Goal: Task Accomplishment & Management: Use online tool/utility

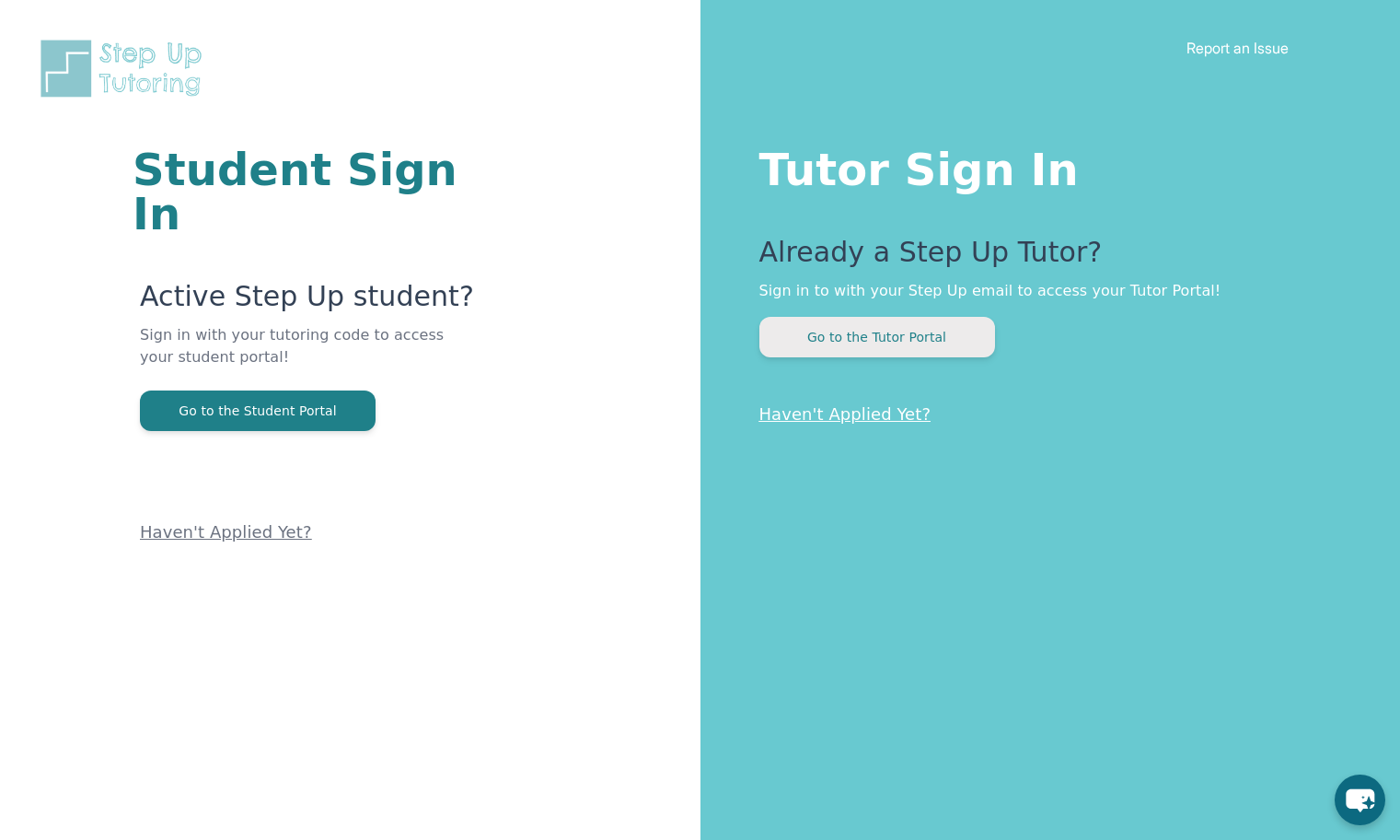
click at [856, 338] on button "Go to the Tutor Portal" at bounding box center [877, 337] width 236 height 41
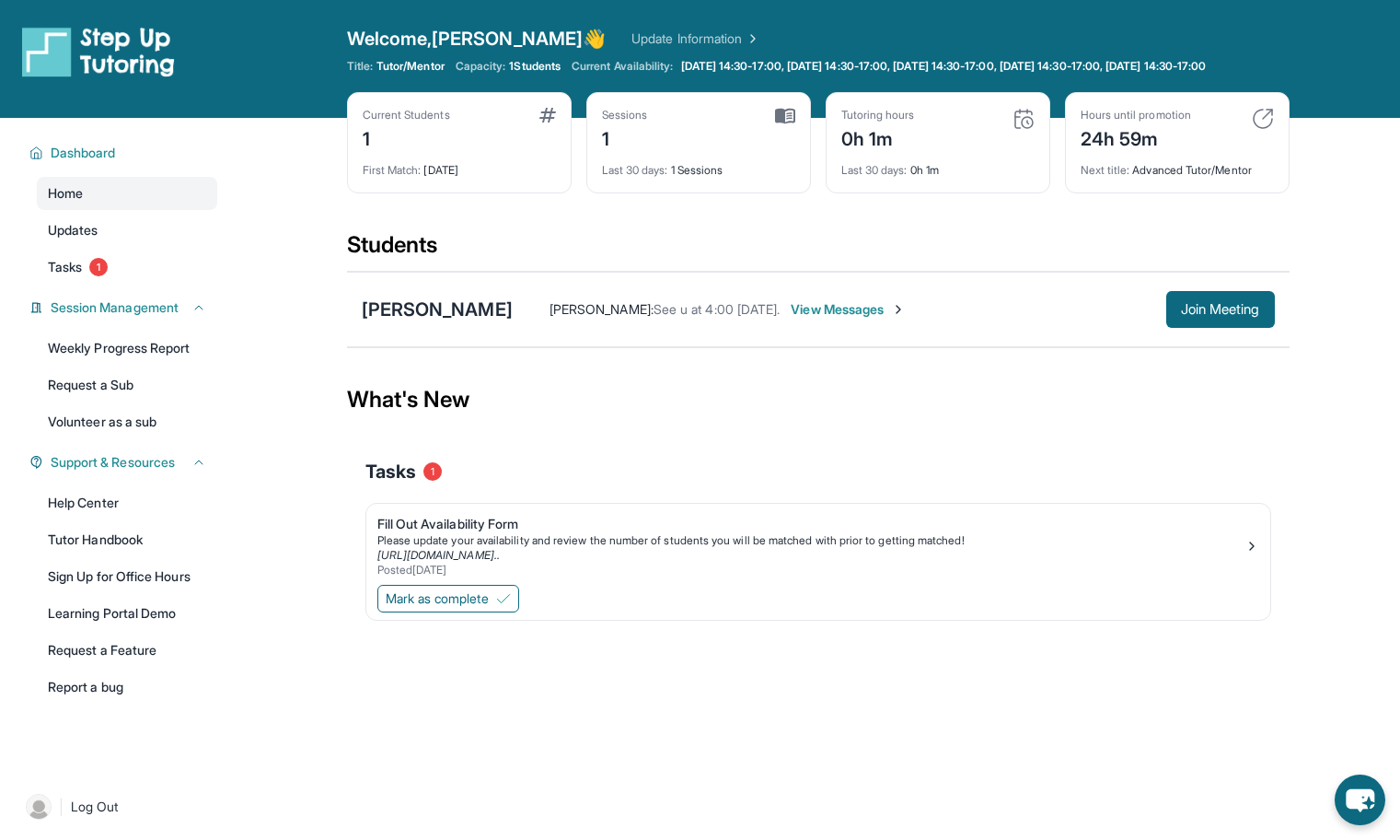
click at [1264, 130] on img at bounding box center [1263, 119] width 22 height 22
click at [1197, 315] on span "Join Meeting" at bounding box center [1220, 309] width 79 height 11
click at [938, 620] on div "Mark as complete" at bounding box center [818, 600] width 904 height 39
click at [1205, 315] on span "Join Meeting" at bounding box center [1220, 309] width 79 height 11
click at [481, 322] on div "[PERSON_NAME]" at bounding box center [428, 310] width 151 height 26
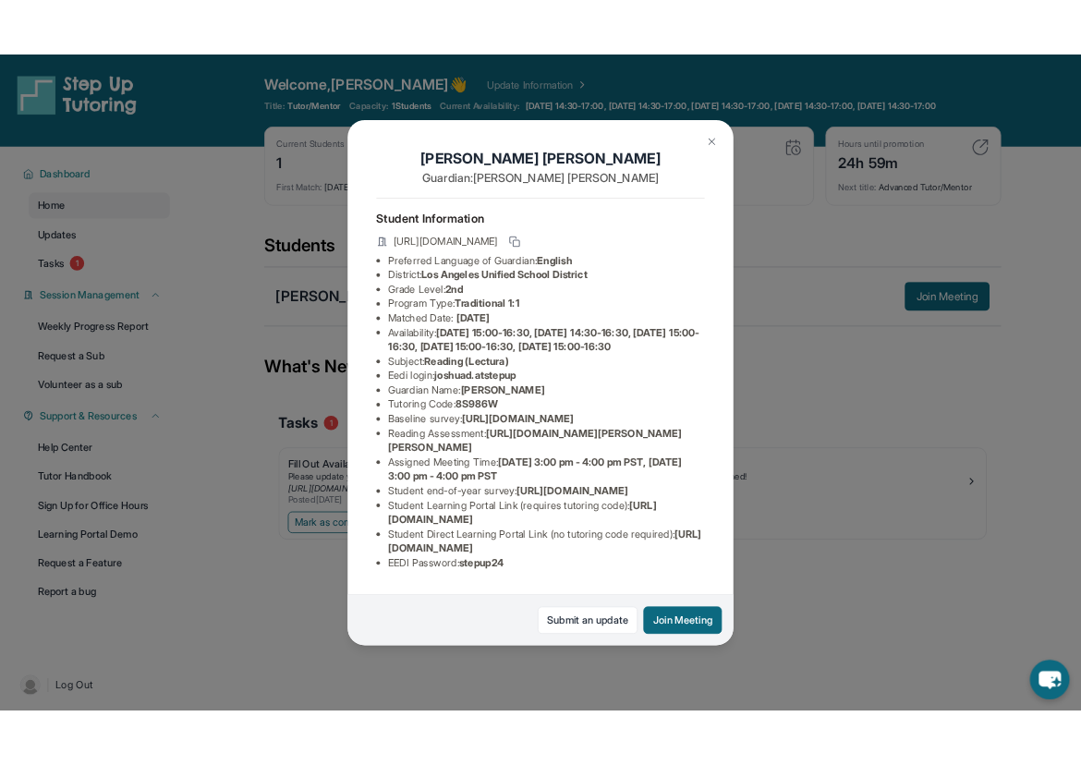
scroll to position [176, 0]
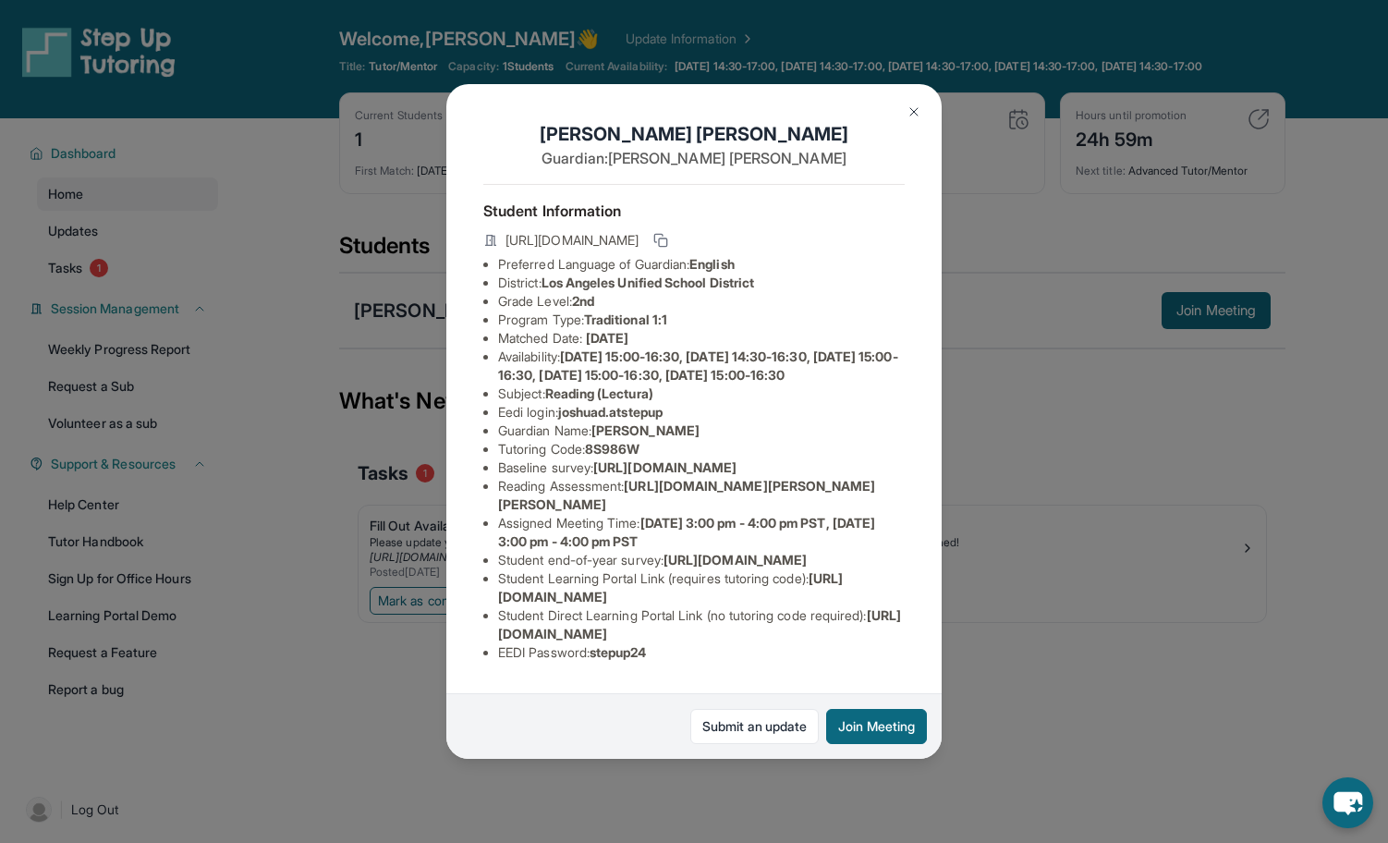
click at [915, 112] on img at bounding box center [913, 111] width 15 height 15
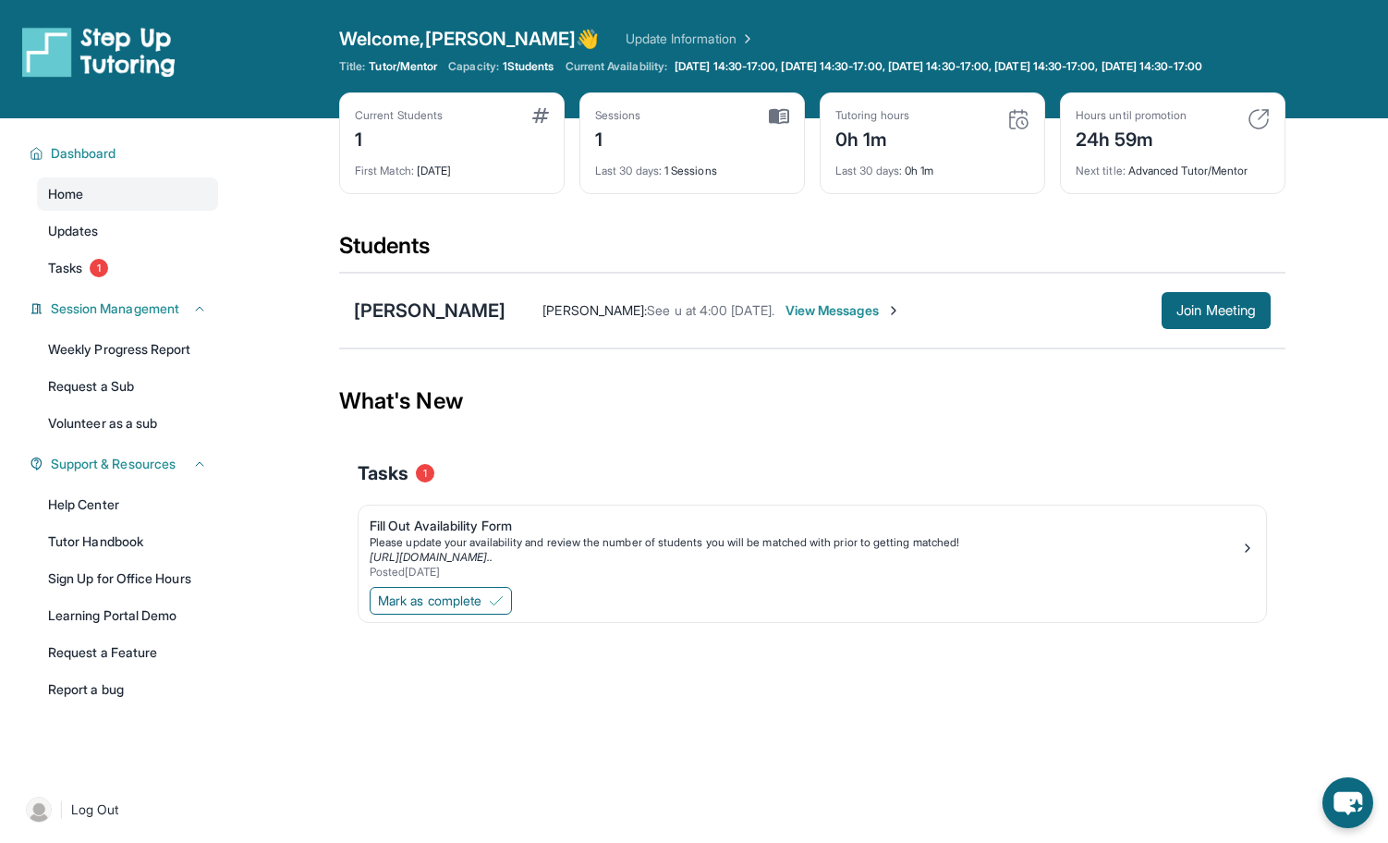
click at [626, 37] on link "Update Information" at bounding box center [690, 39] width 129 height 18
click at [86, 550] on link "Tutor Handbook" at bounding box center [127, 541] width 181 height 33
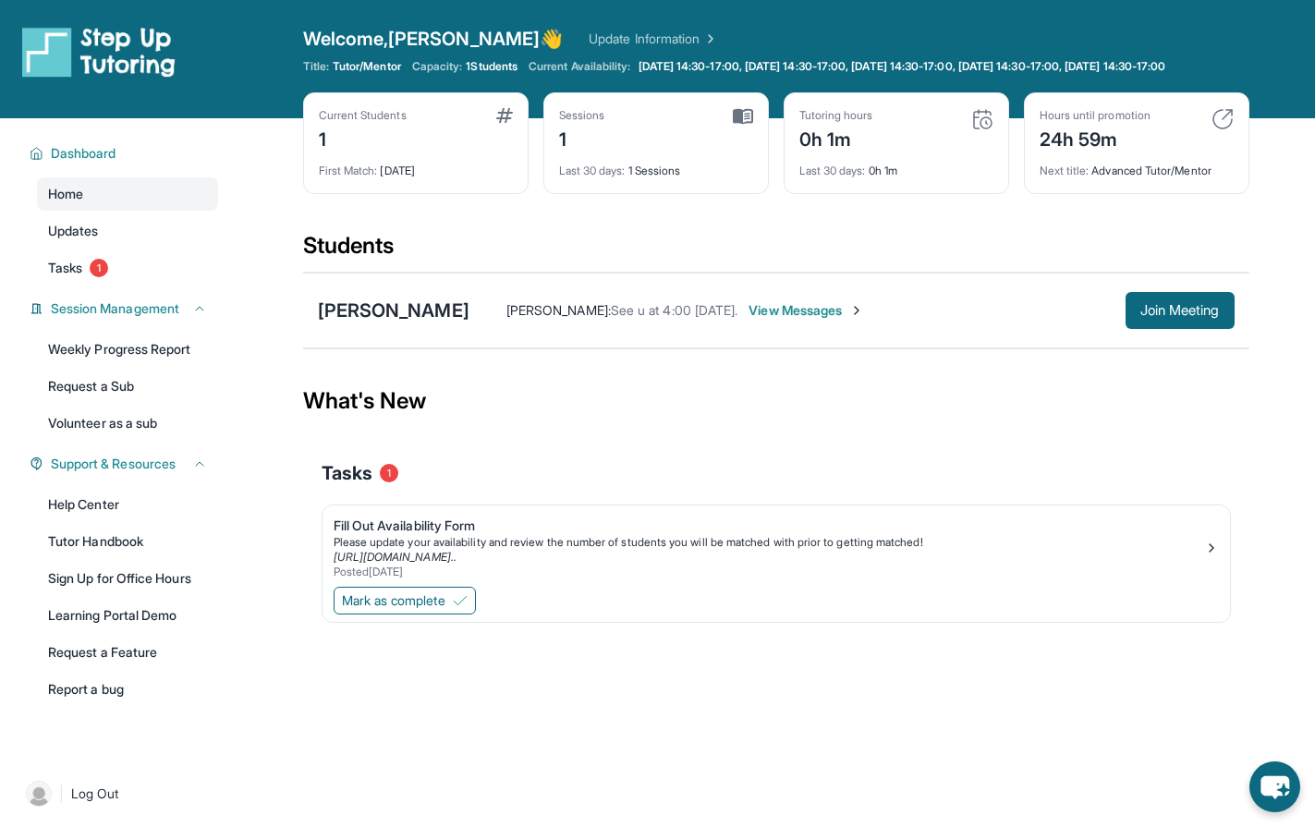
click at [604, 38] on link "Update Information" at bounding box center [653, 39] width 129 height 18
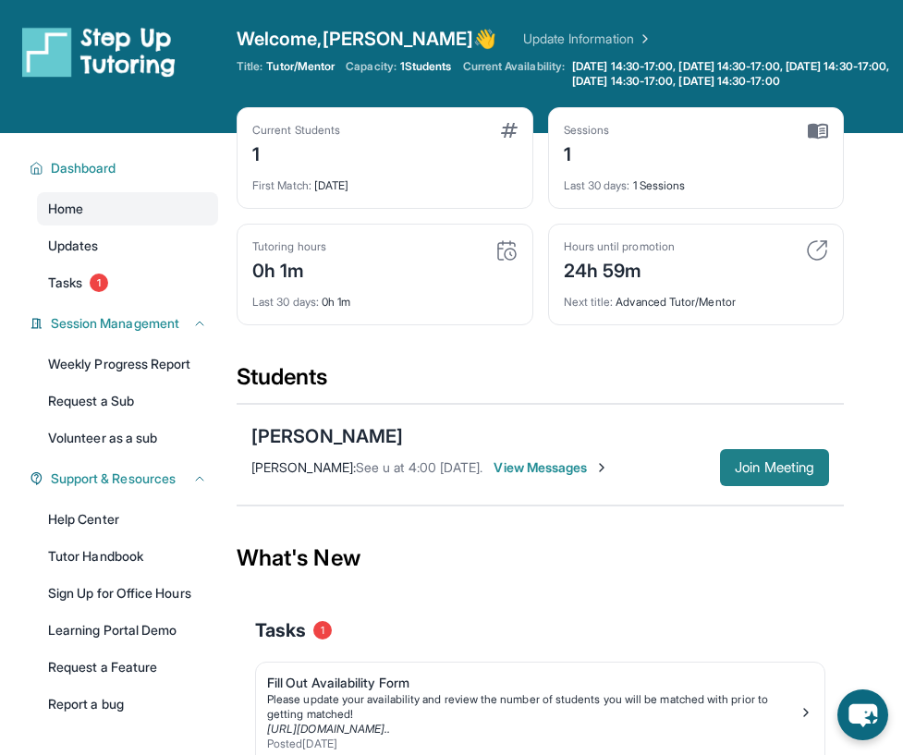
click at [773, 467] on span "Join Meeting" at bounding box center [774, 467] width 79 height 11
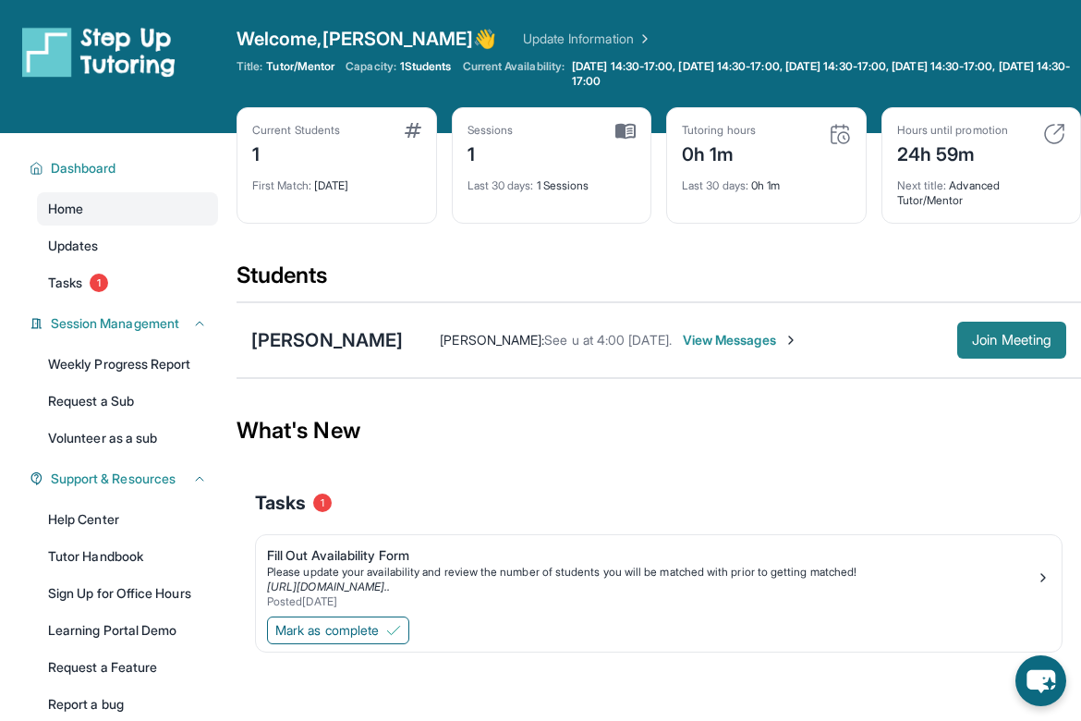
click at [991, 338] on span "Join Meeting" at bounding box center [1011, 339] width 79 height 11
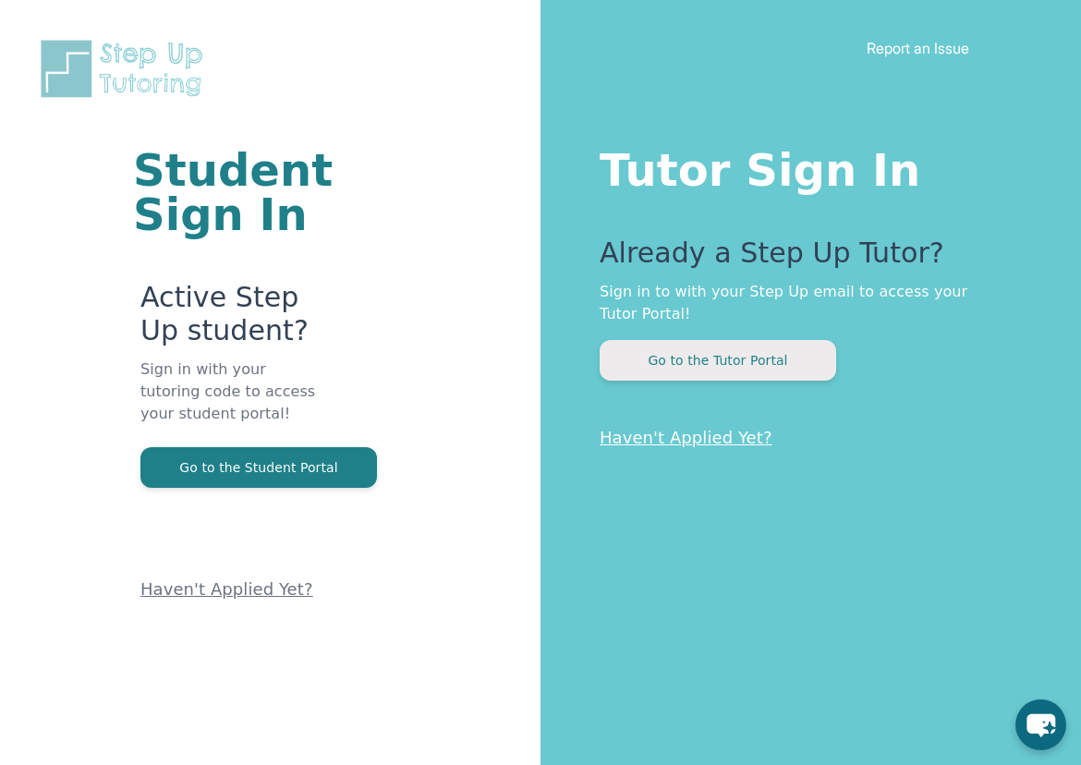
click at [773, 362] on button "Go to the Tutor Portal" at bounding box center [718, 360] width 237 height 41
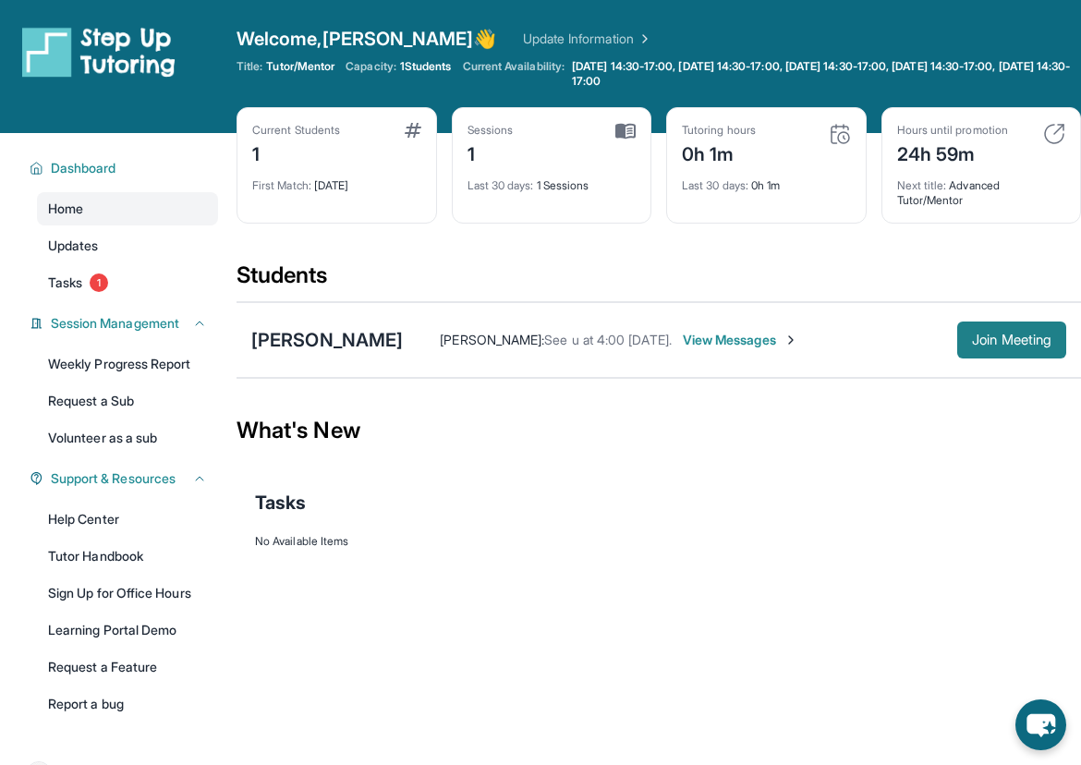
click at [1005, 338] on span "Join Meeting" at bounding box center [1011, 339] width 79 height 11
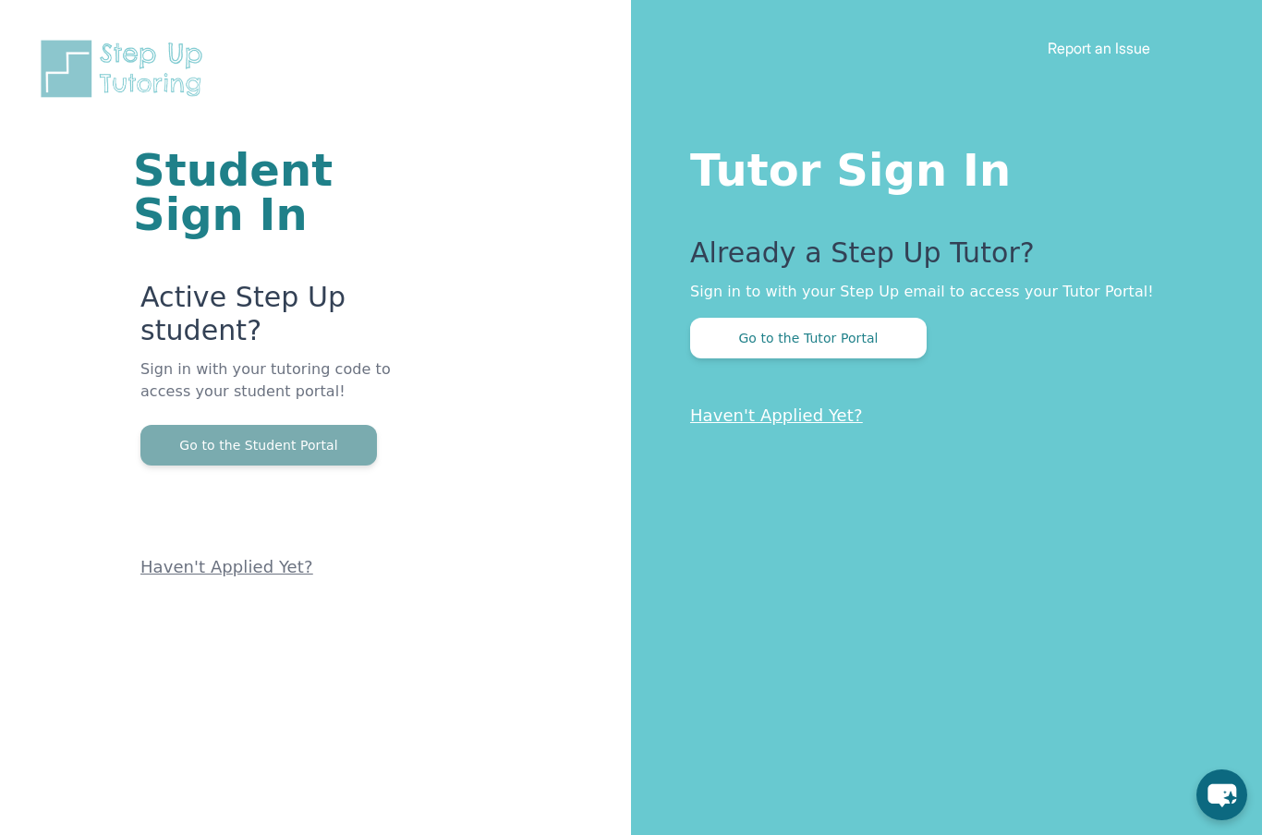
click at [283, 443] on button "Go to the Student Portal" at bounding box center [258, 445] width 237 height 41
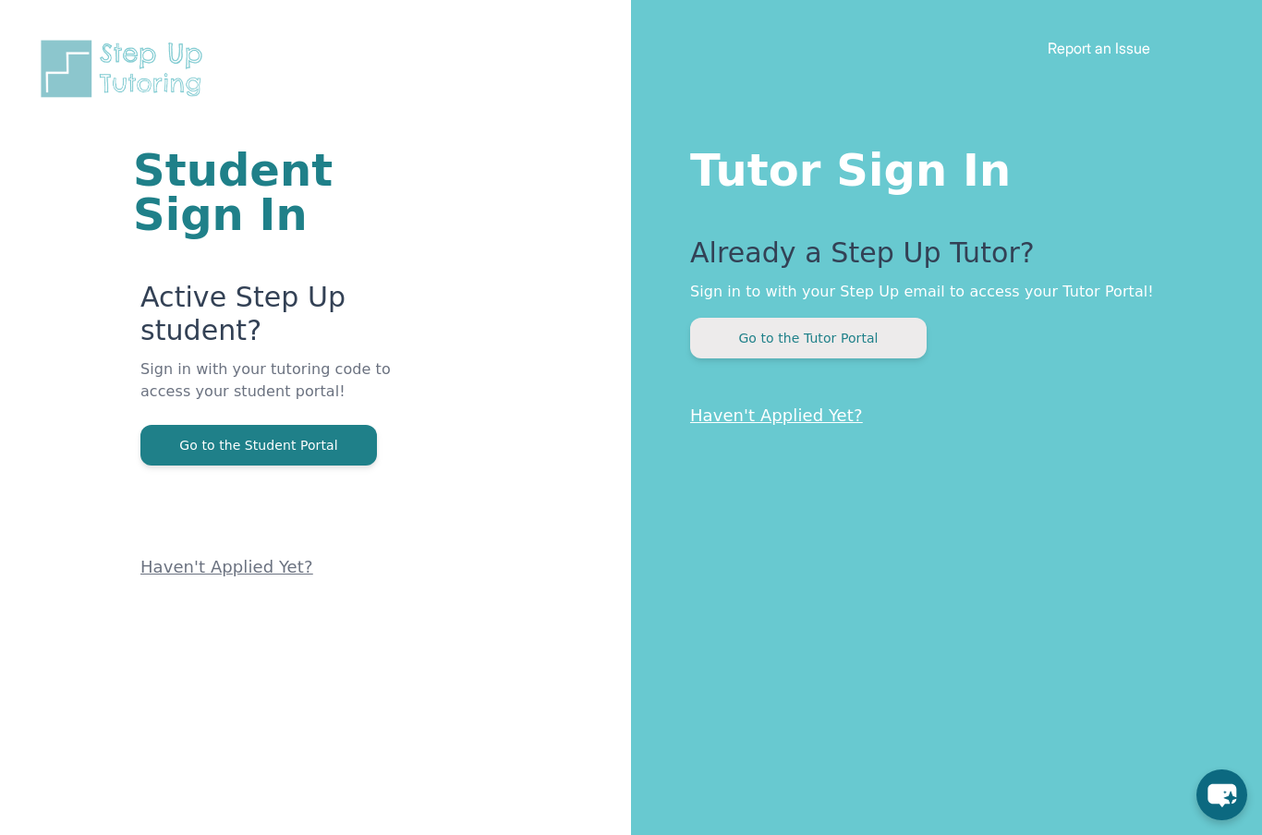
click at [786, 339] on button "Go to the Tutor Portal" at bounding box center [808, 338] width 237 height 41
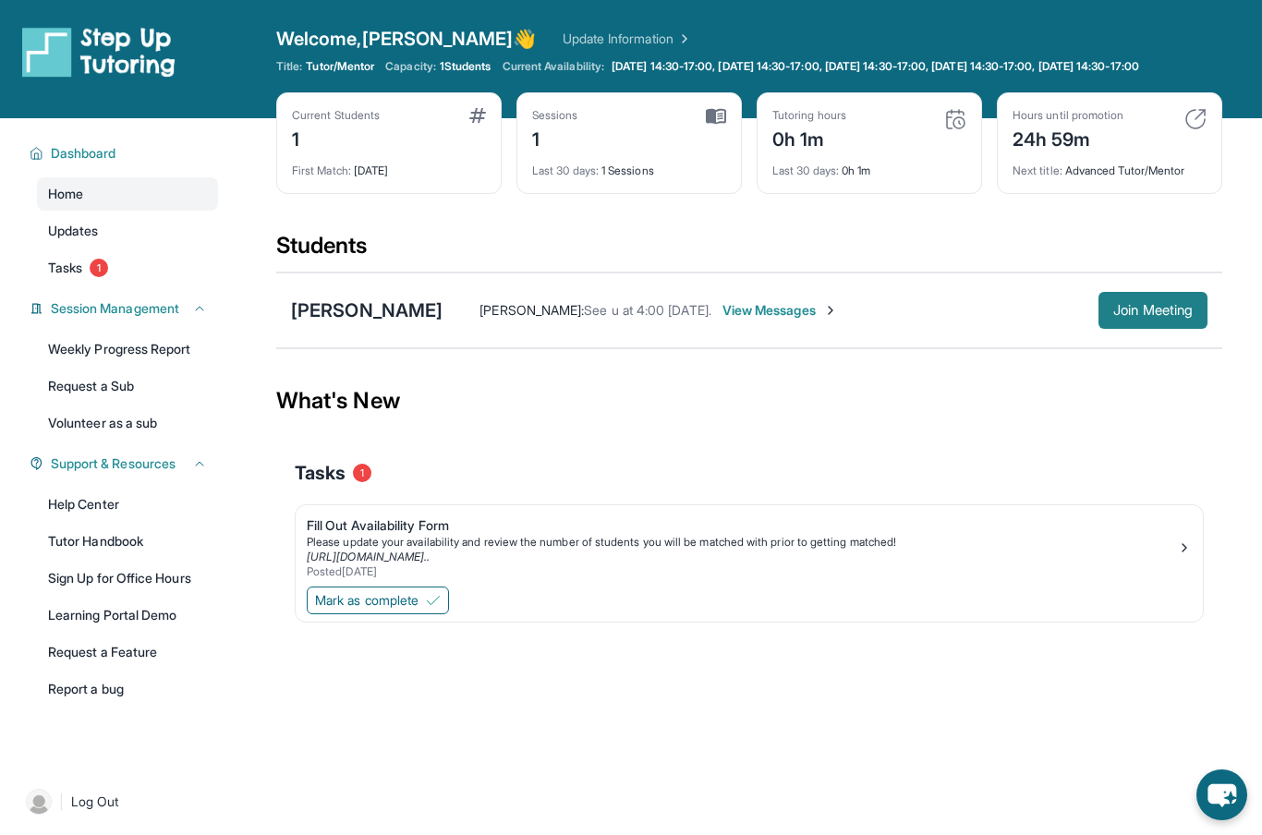
click at [1157, 316] on span "Join Meeting" at bounding box center [1152, 310] width 79 height 11
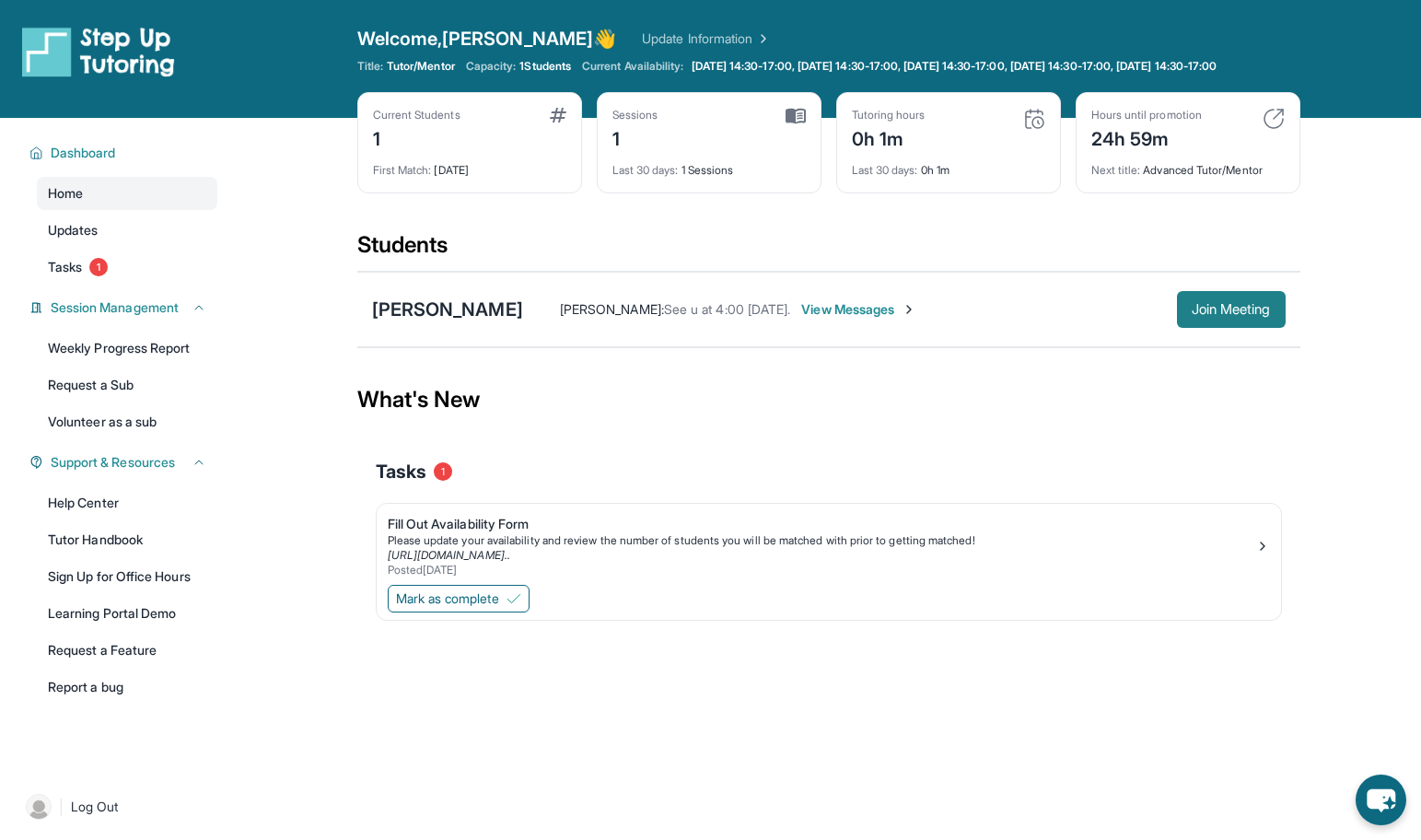
click at [1234, 315] on span "Join Meeting" at bounding box center [1231, 309] width 79 height 11
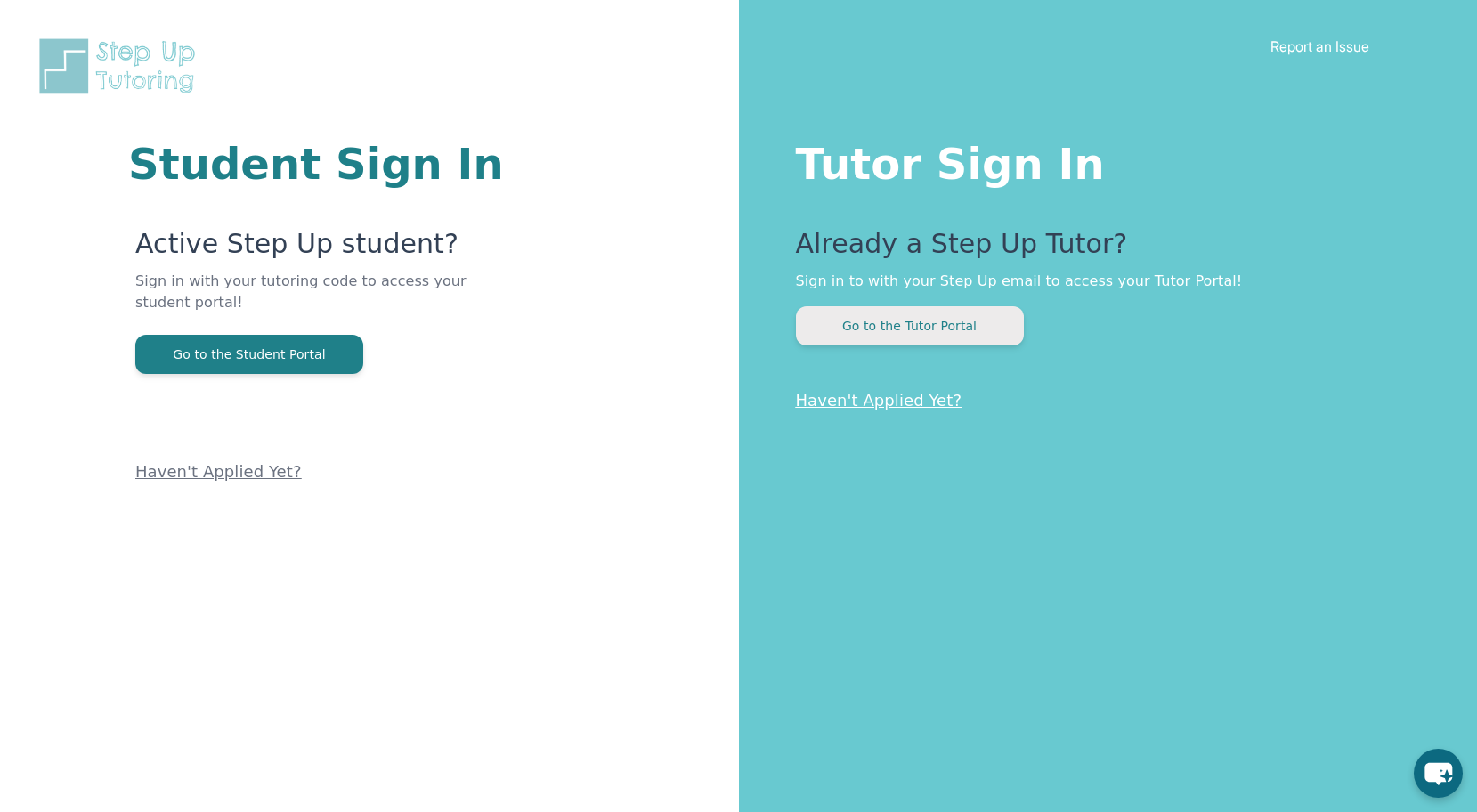
click at [960, 324] on button "Go to the Tutor Portal" at bounding box center [910, 326] width 228 height 39
click at [928, 322] on button "Go to the Tutor Portal" at bounding box center [910, 326] width 228 height 39
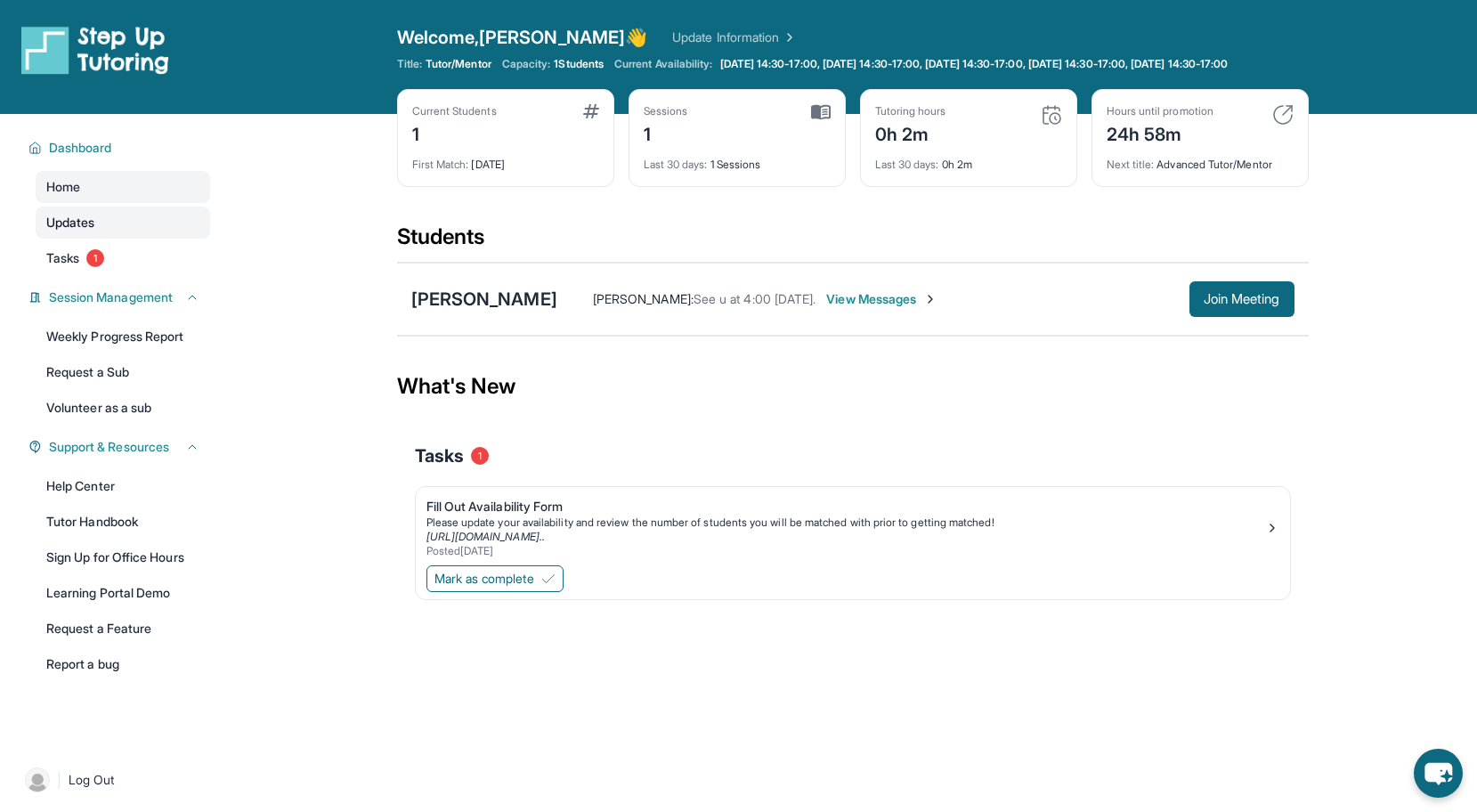
click at [72, 231] on span "Updates" at bounding box center [70, 223] width 49 height 17
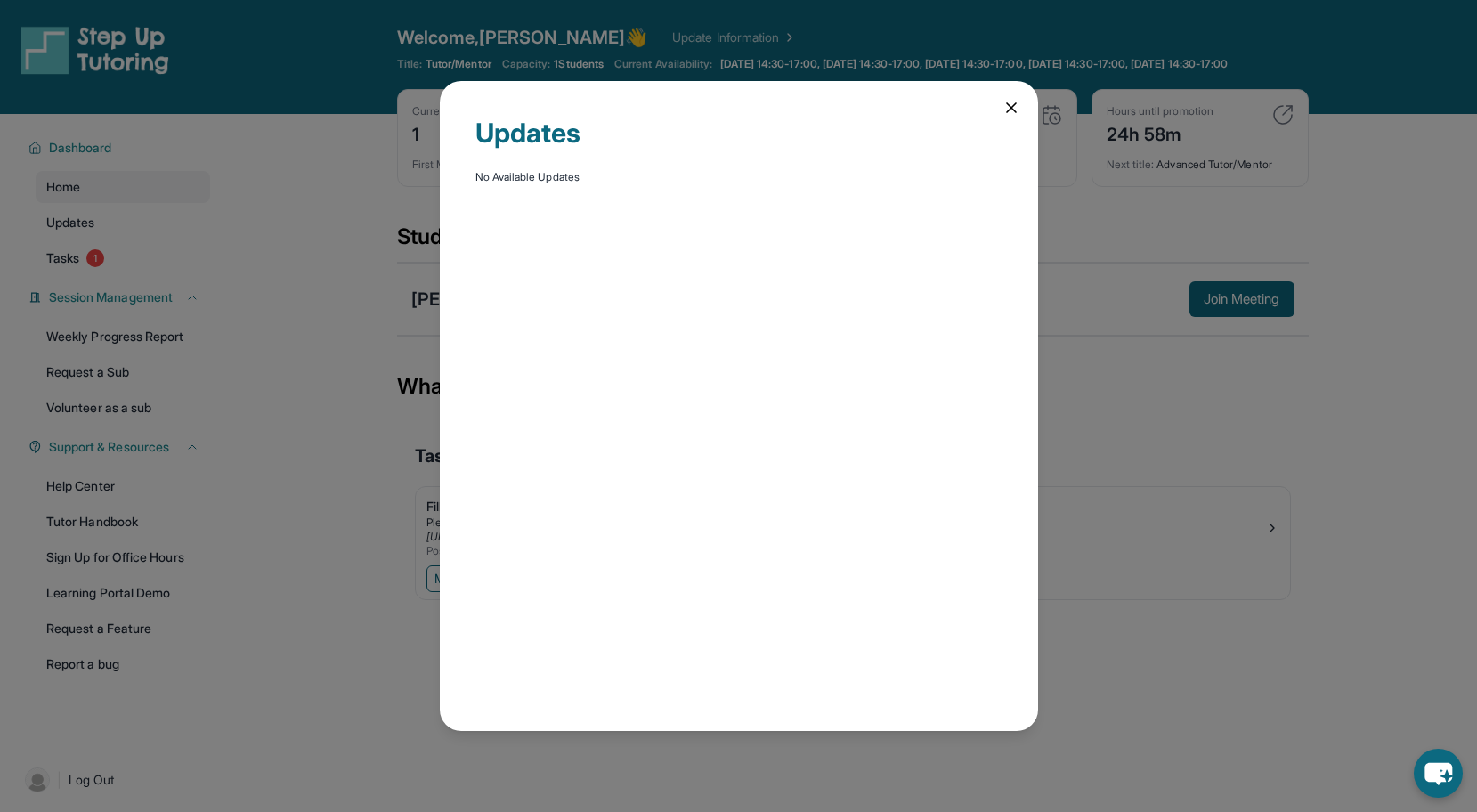
click at [71, 201] on div "Updates No Available Updates" at bounding box center [738, 406] width 1477 height 812
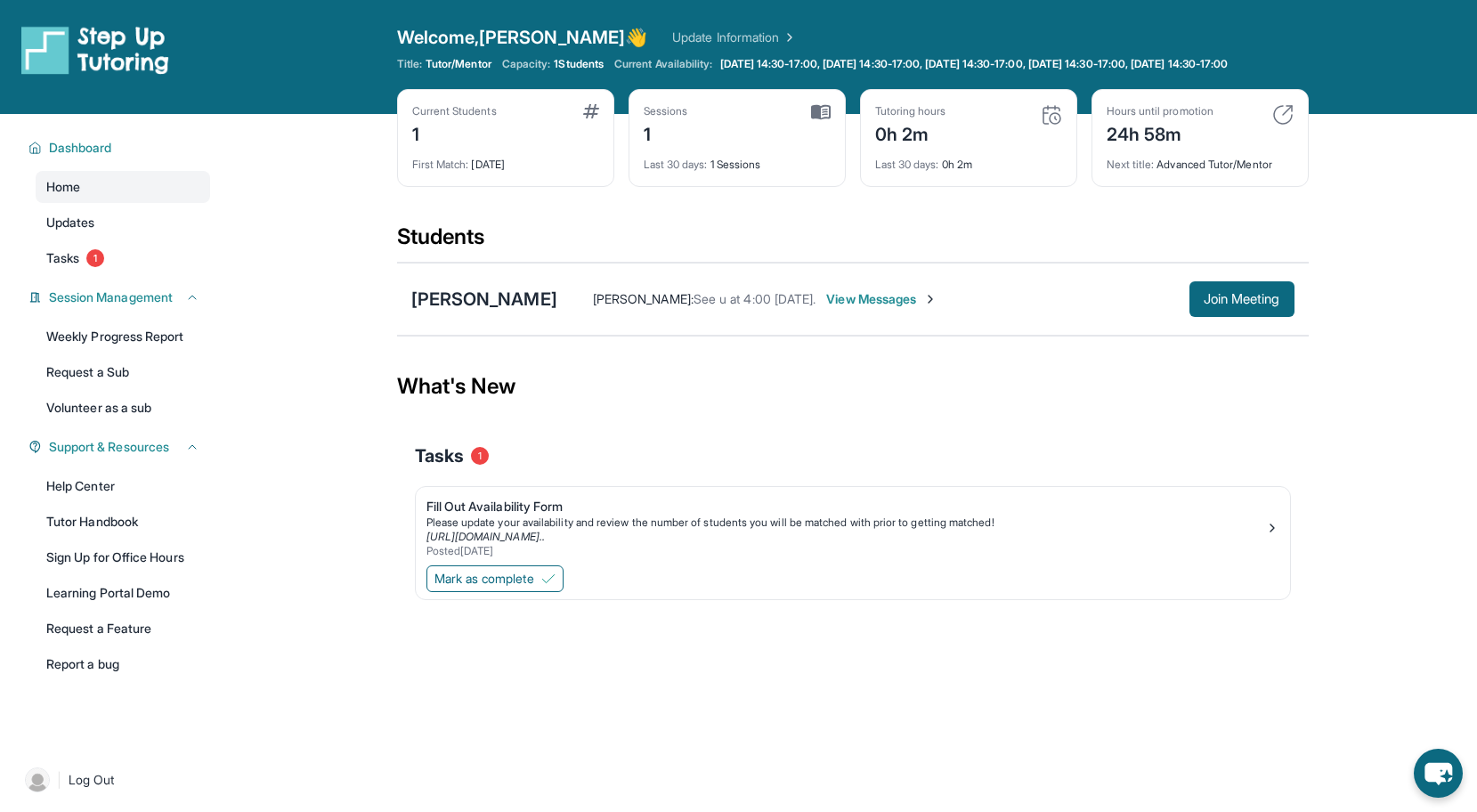
click at [580, 66] on span "1 Students" at bounding box center [579, 64] width 50 height 14
click at [872, 308] on span "View Messages" at bounding box center [881, 299] width 111 height 17
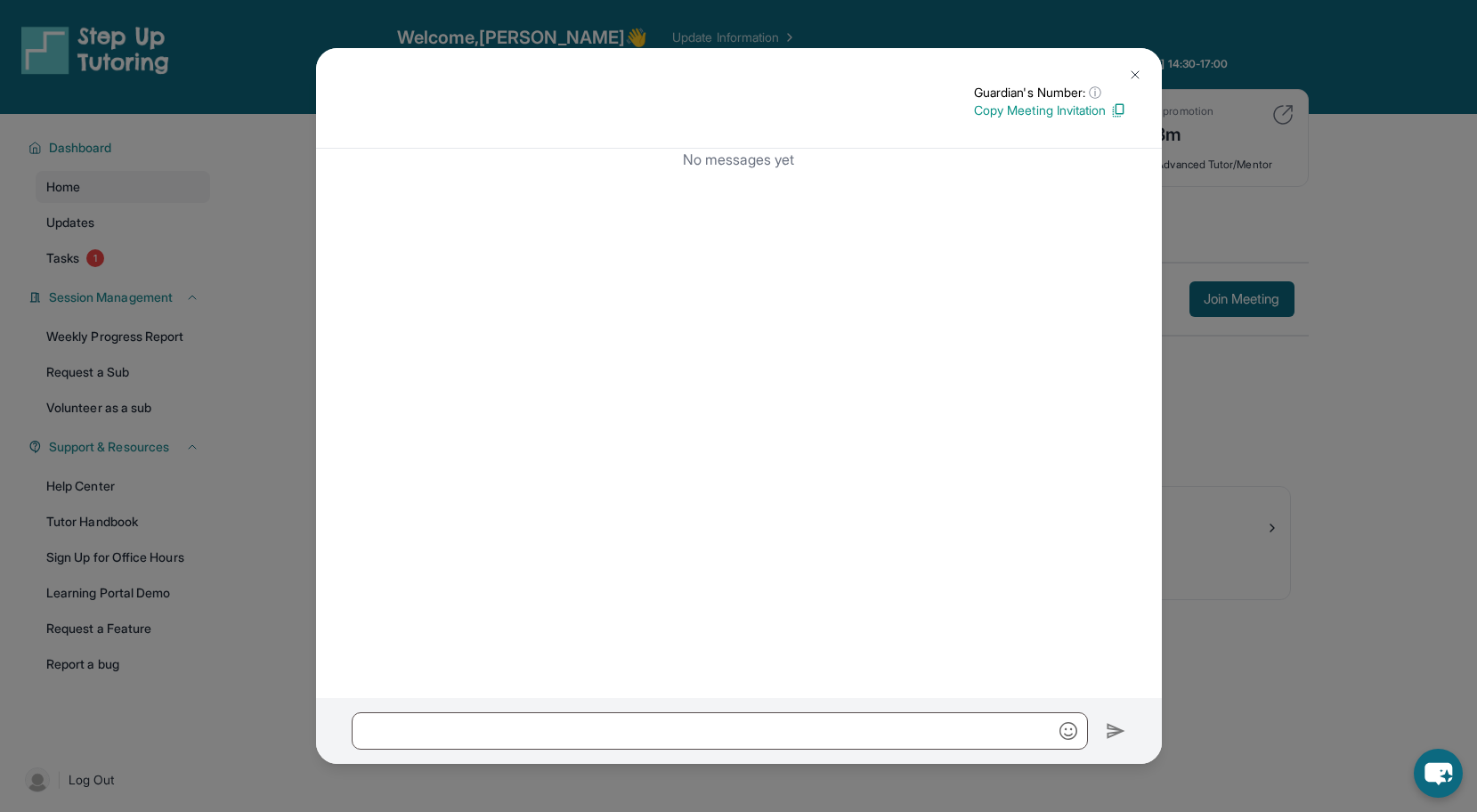
click at [1140, 74] on img at bounding box center [1135, 74] width 14 height 14
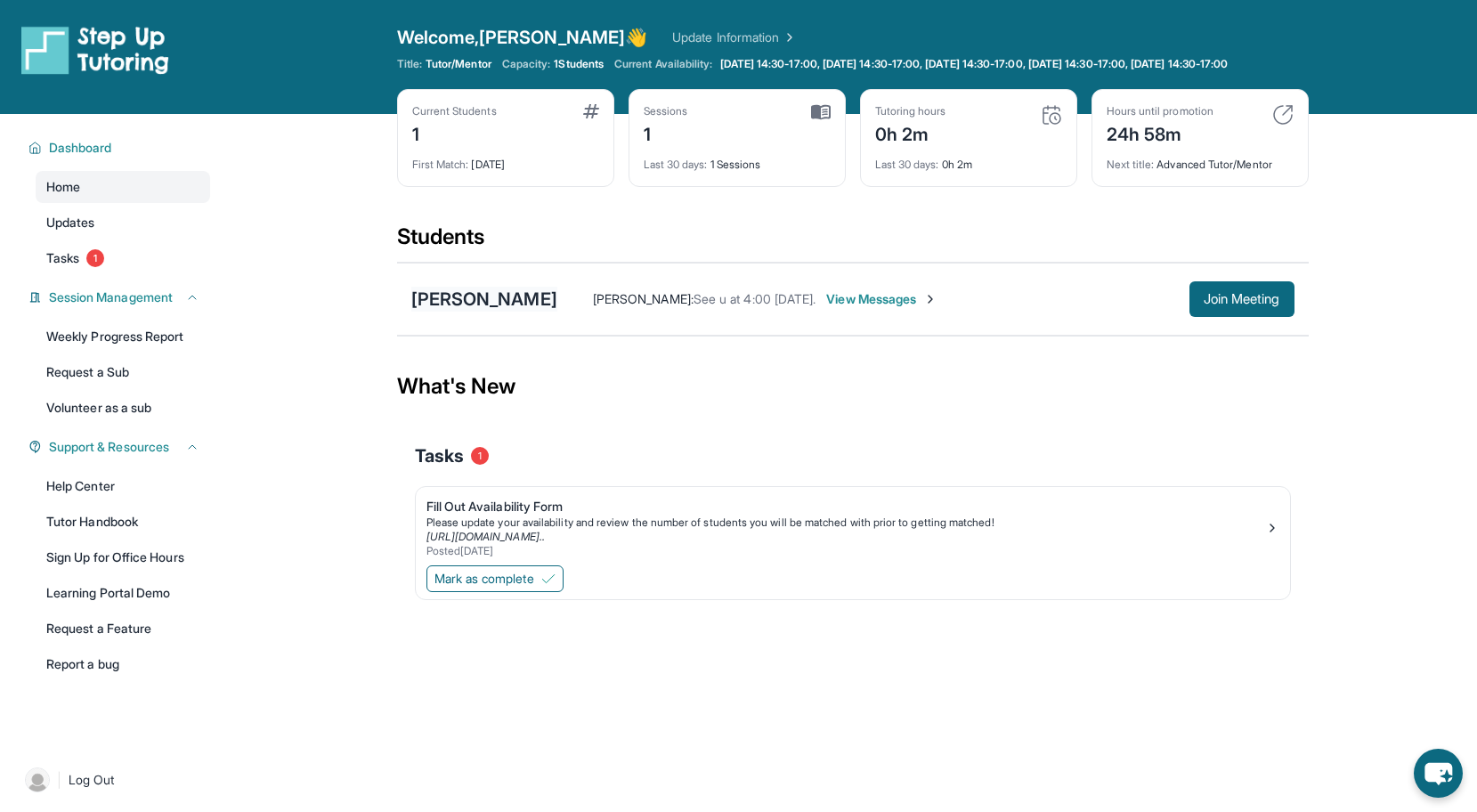
click at [514, 311] on div "[PERSON_NAME]" at bounding box center [485, 300] width 146 height 25
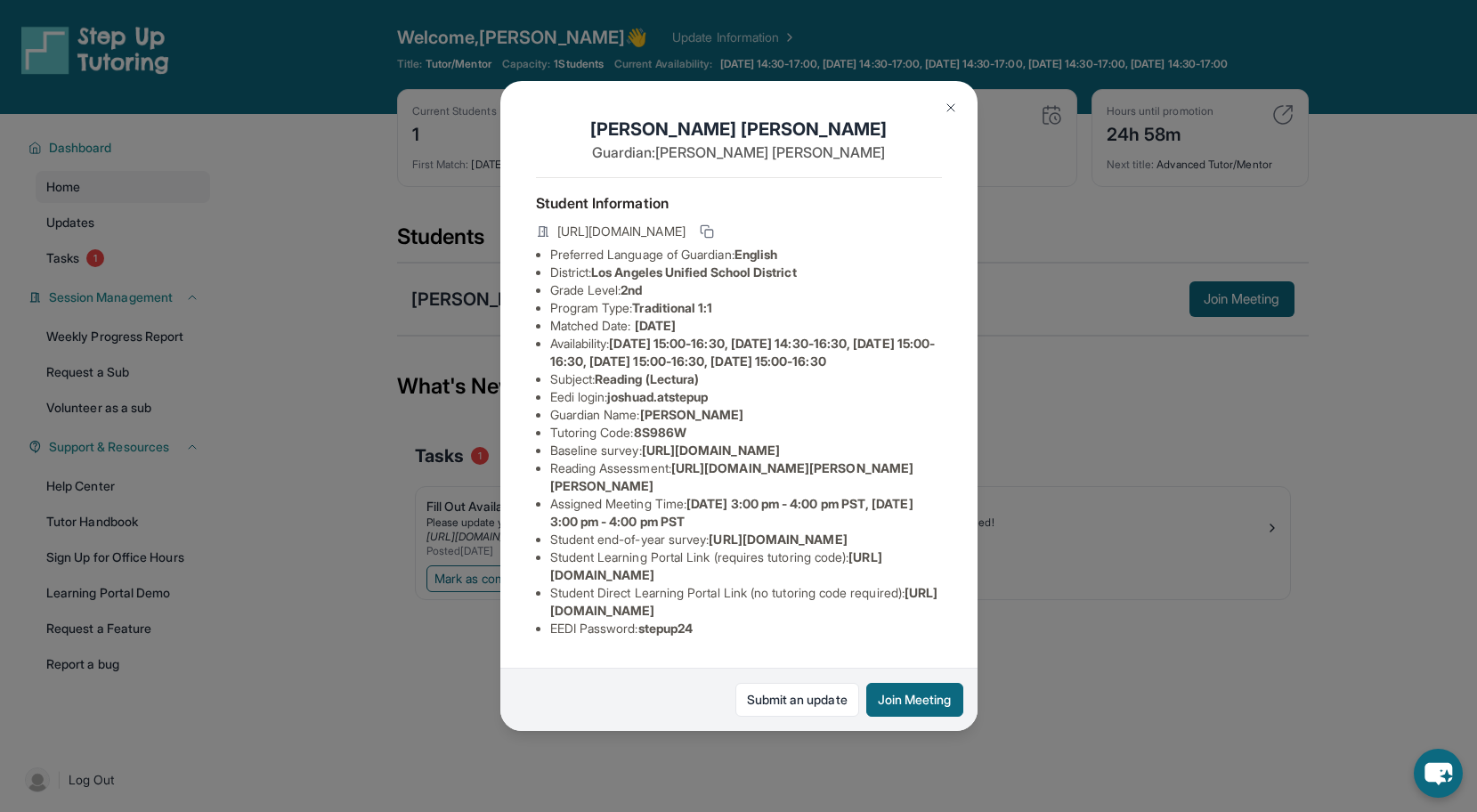
click at [1052, 396] on div "Joshua Dominguez Guardian: Karla Bernabe Student Information https://student-po…" at bounding box center [738, 406] width 1477 height 812
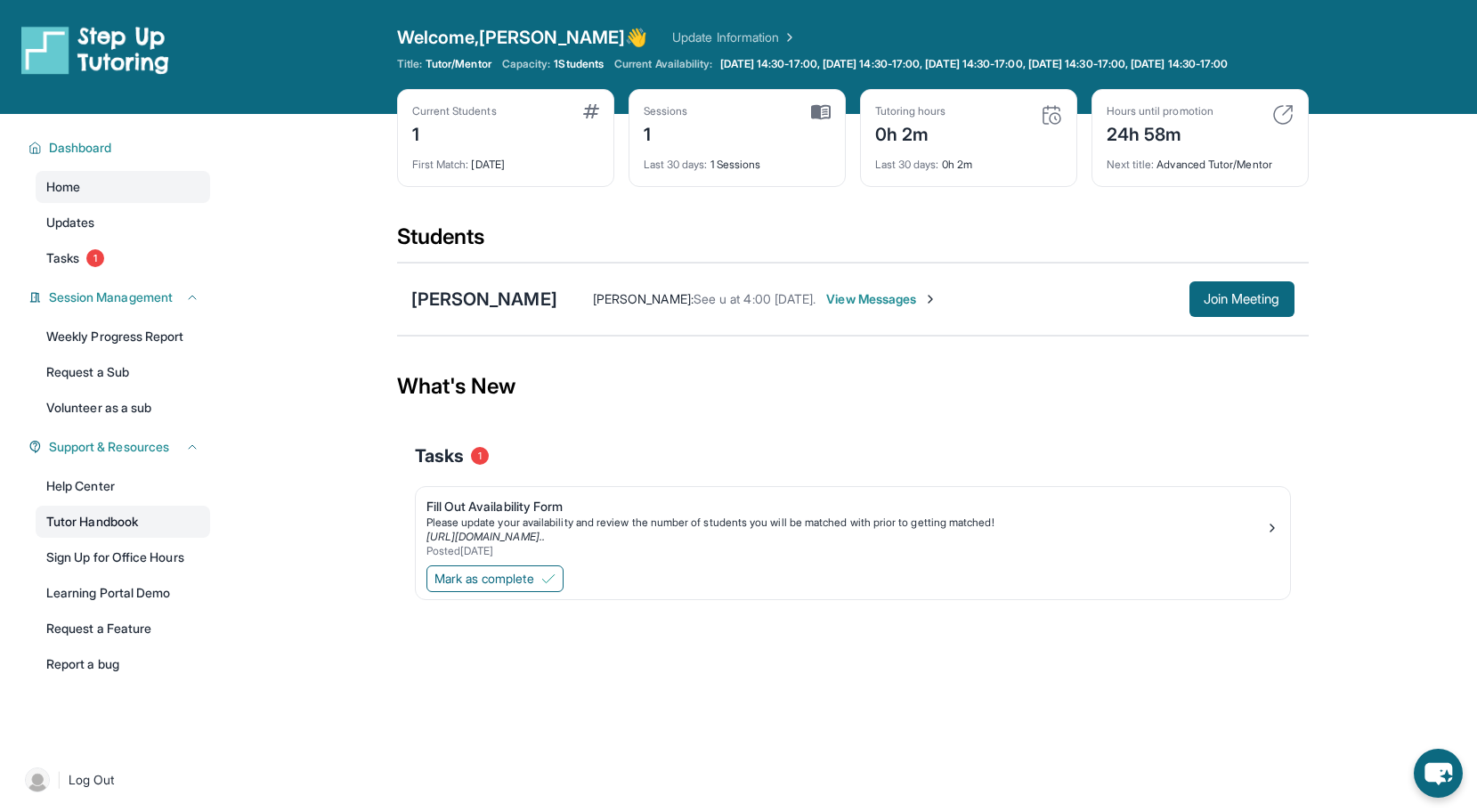
click at [128, 537] on link "Tutor Handbook" at bounding box center [122, 521] width 174 height 32
click at [84, 157] on span "Dashboard" at bounding box center [81, 147] width 64 height 17
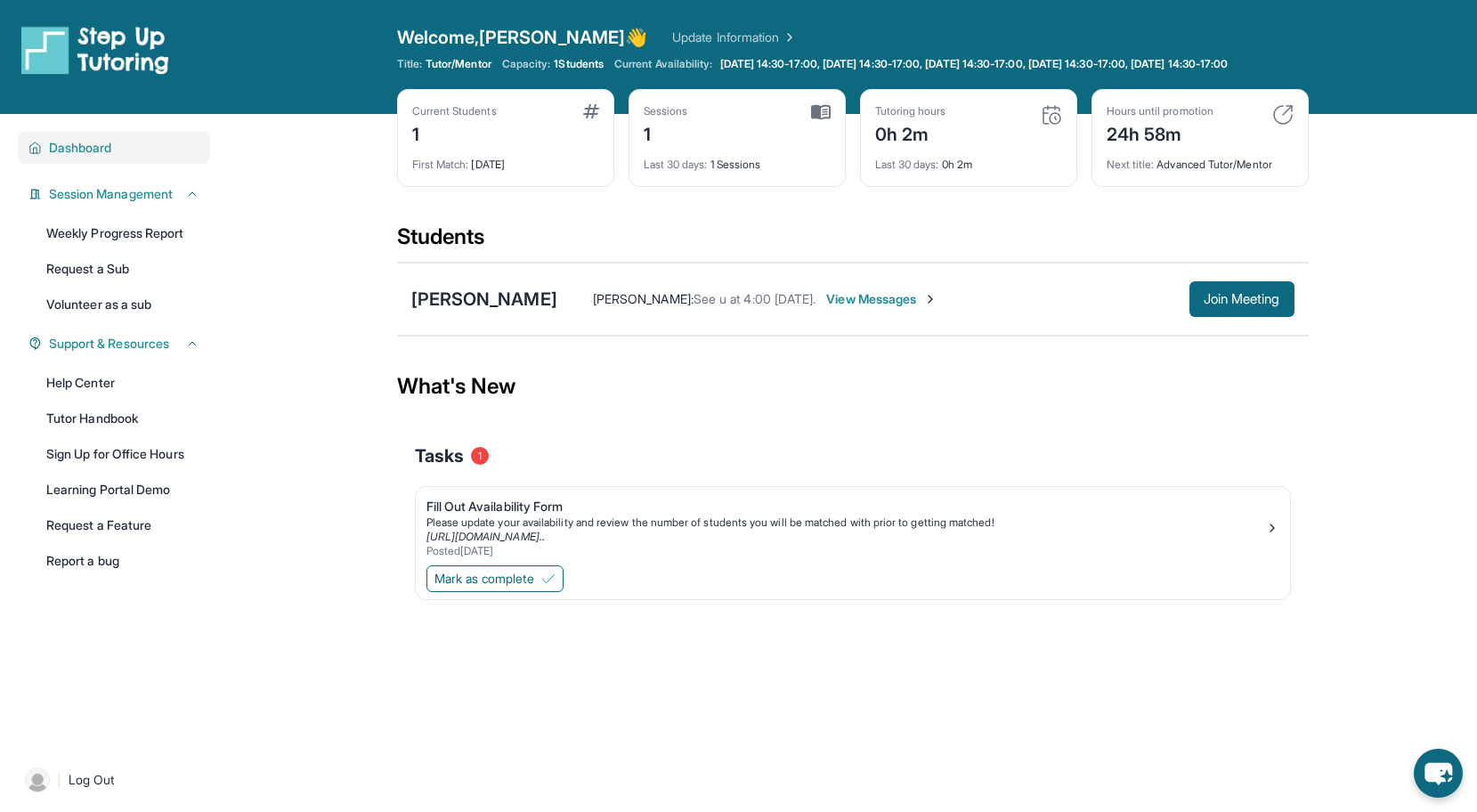
click at [84, 157] on span "Dashboard" at bounding box center [81, 147] width 64 height 17
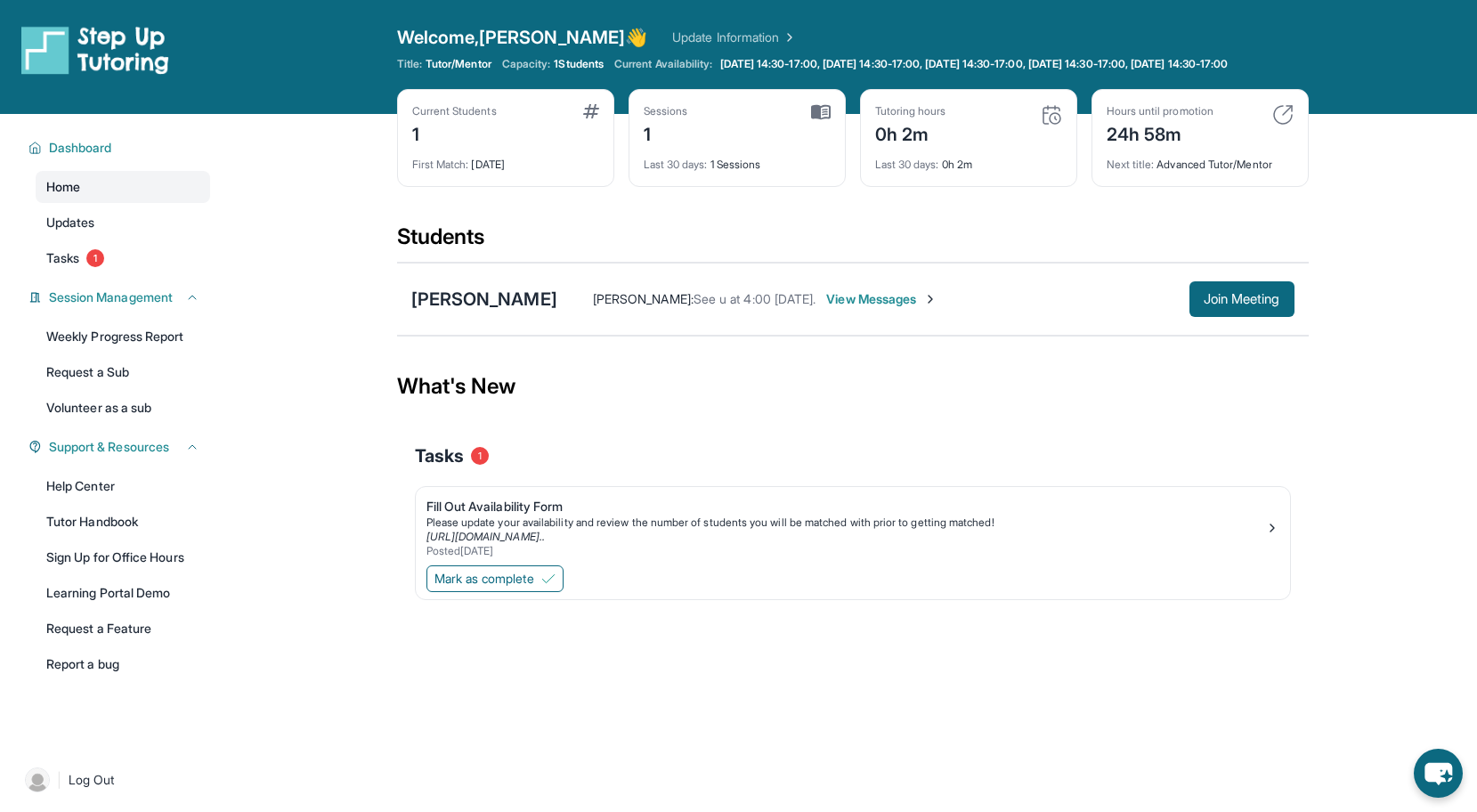
click at [77, 196] on span "Home" at bounding box center [63, 187] width 34 height 17
click at [137, 306] on span "Session Management" at bounding box center [111, 297] width 123 height 17
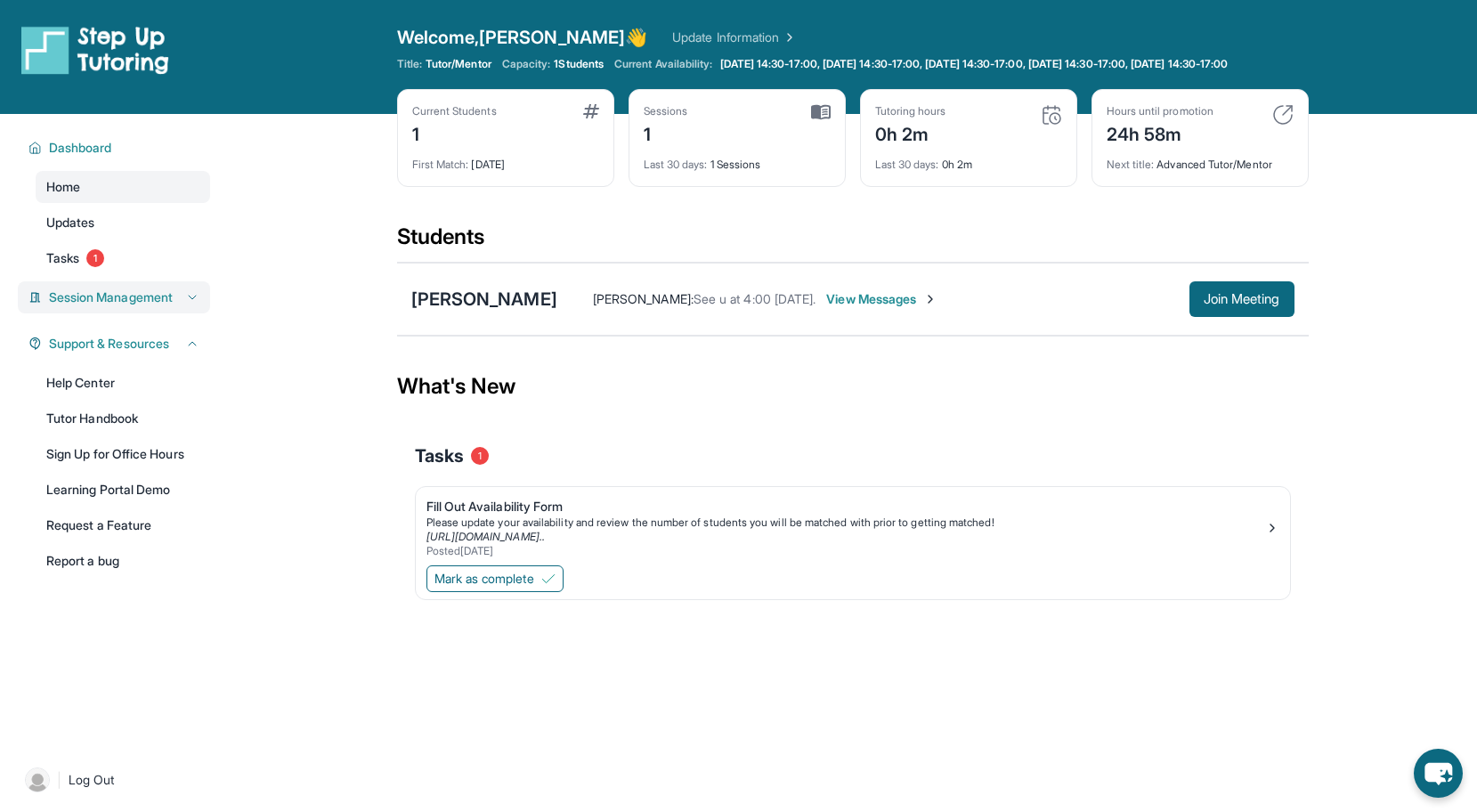
click at [137, 306] on span "Session Management" at bounding box center [111, 297] width 123 height 17
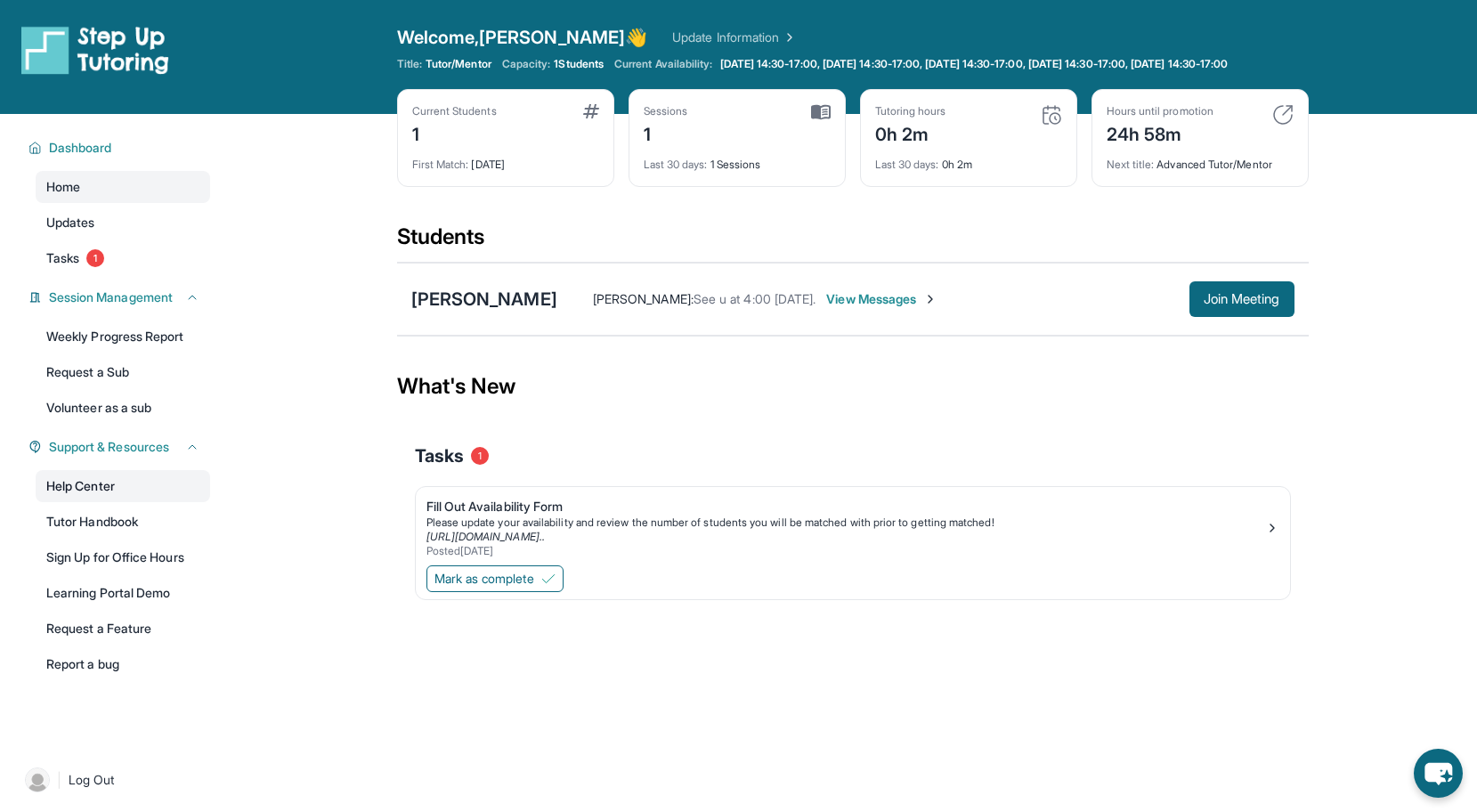
click at [91, 502] on link "Help Center" at bounding box center [122, 485] width 174 height 32
click at [1235, 304] on span "Join Meeting" at bounding box center [1241, 299] width 76 height 11
click at [1232, 304] on span "Join Meeting" at bounding box center [1241, 299] width 76 height 11
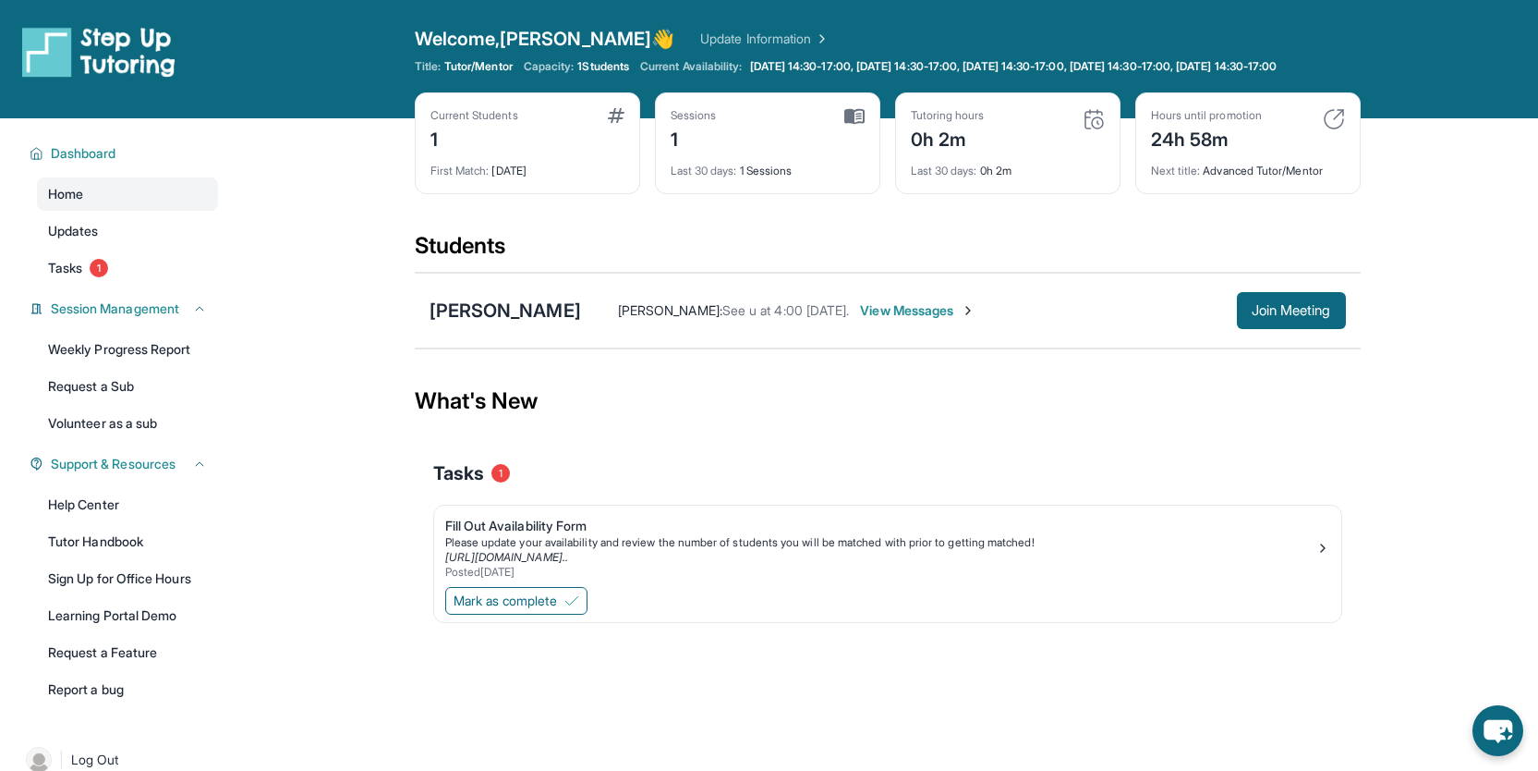
click at [1116, 382] on div "What's New" at bounding box center [888, 400] width 946 height 81
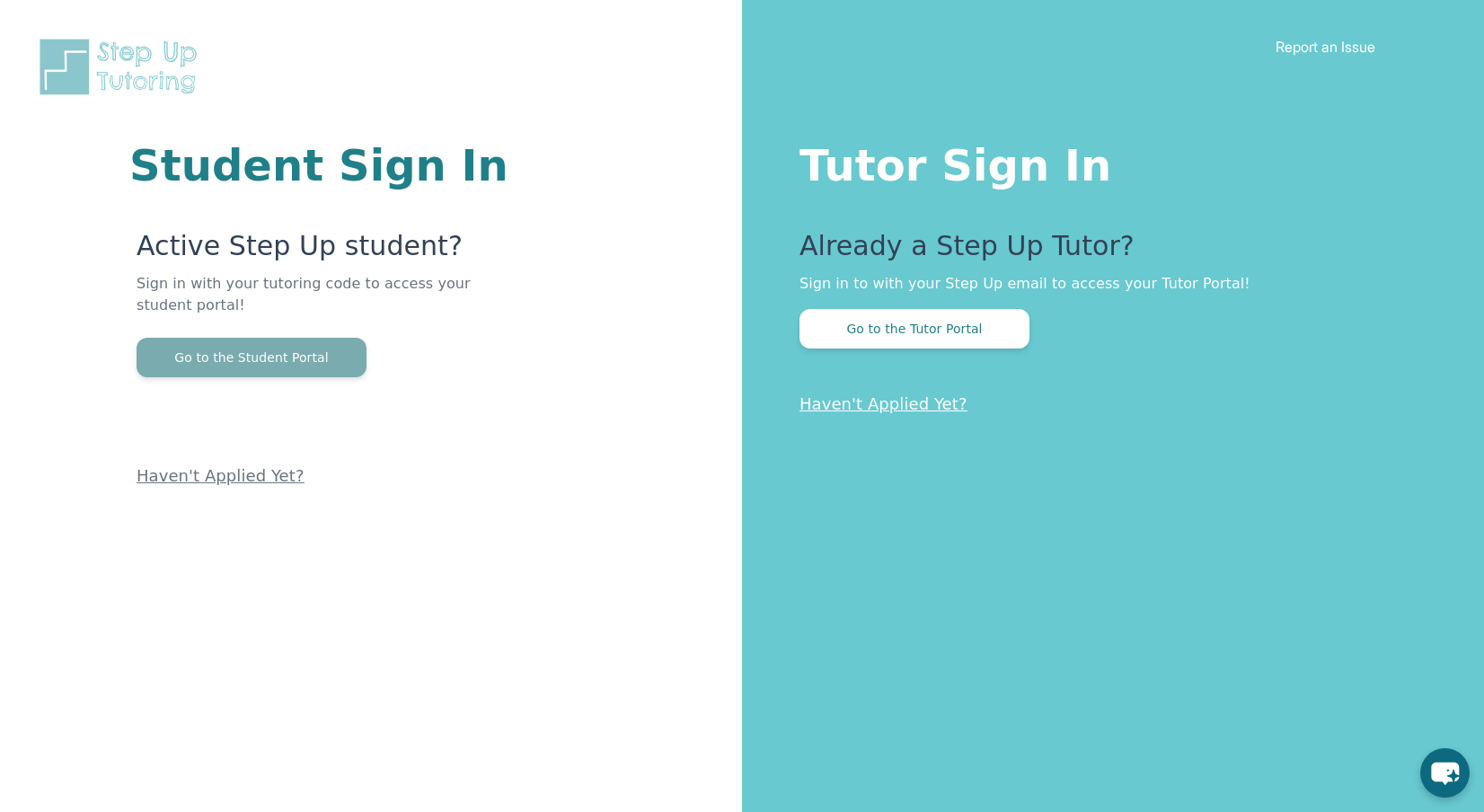
click at [271, 357] on button "Go to the Student Portal" at bounding box center [251, 357] width 230 height 40
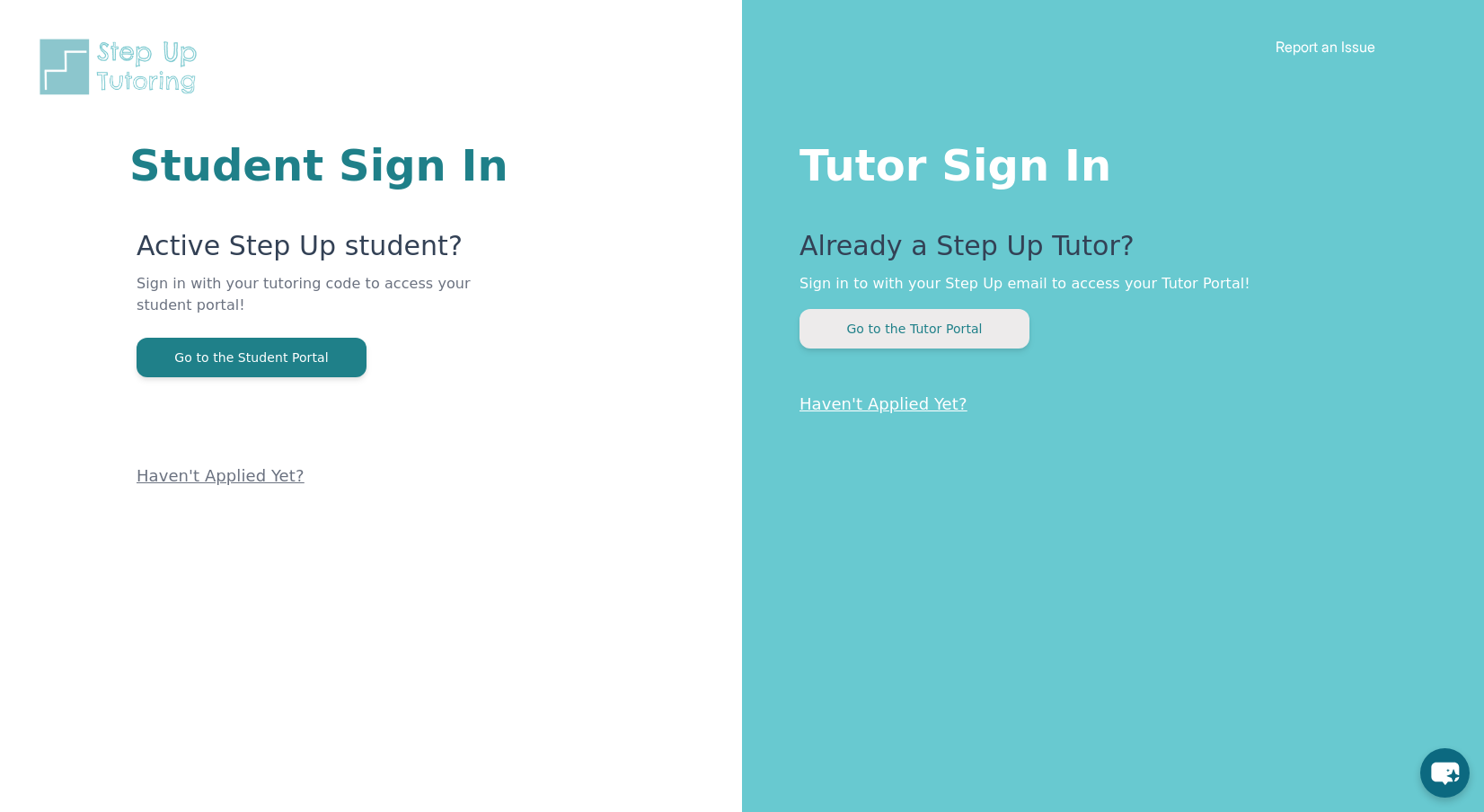
click at [976, 332] on button "Go to the Tutor Portal" at bounding box center [914, 329] width 230 height 40
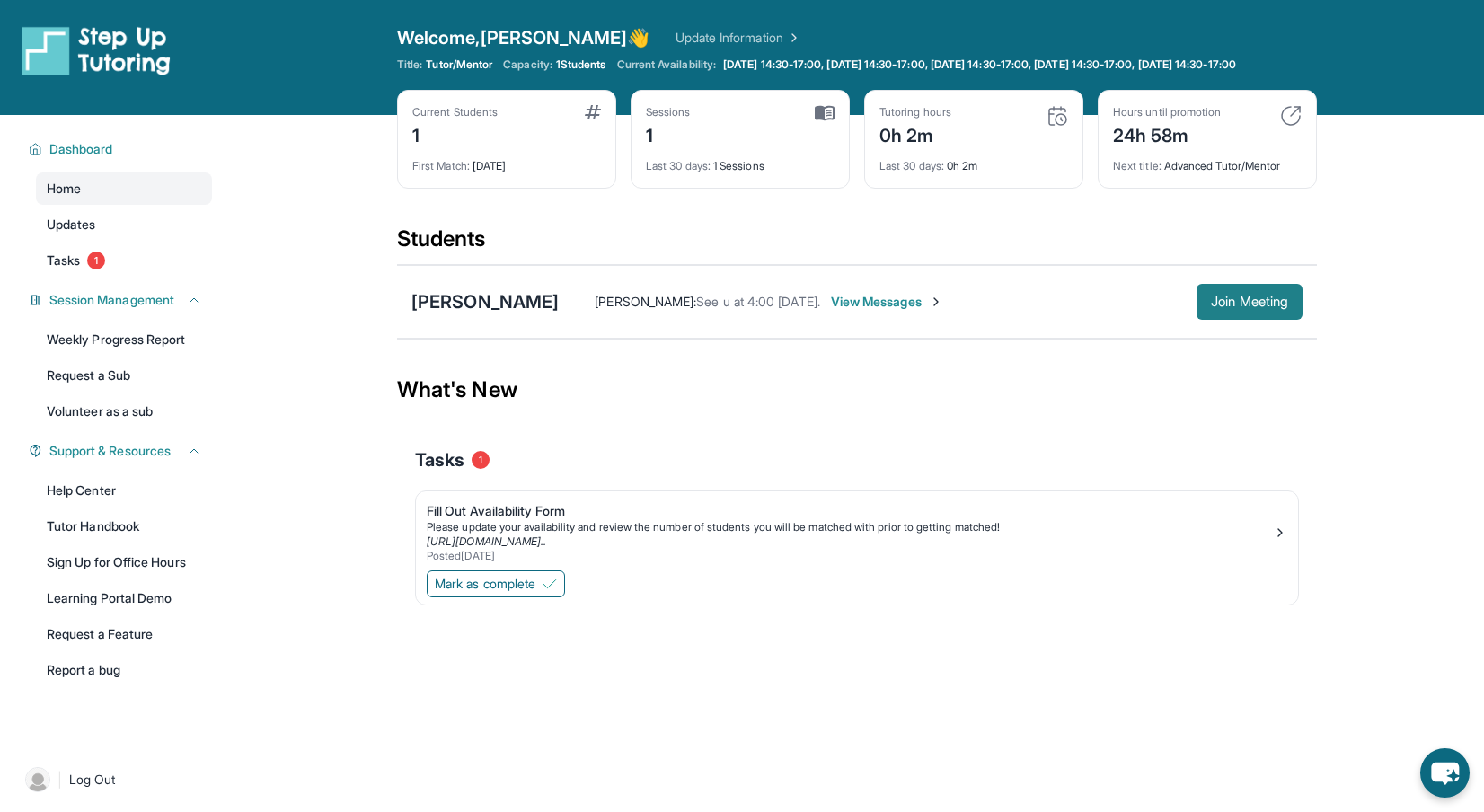
click at [1238, 307] on span "Join Meeting" at bounding box center [1249, 301] width 77 height 11
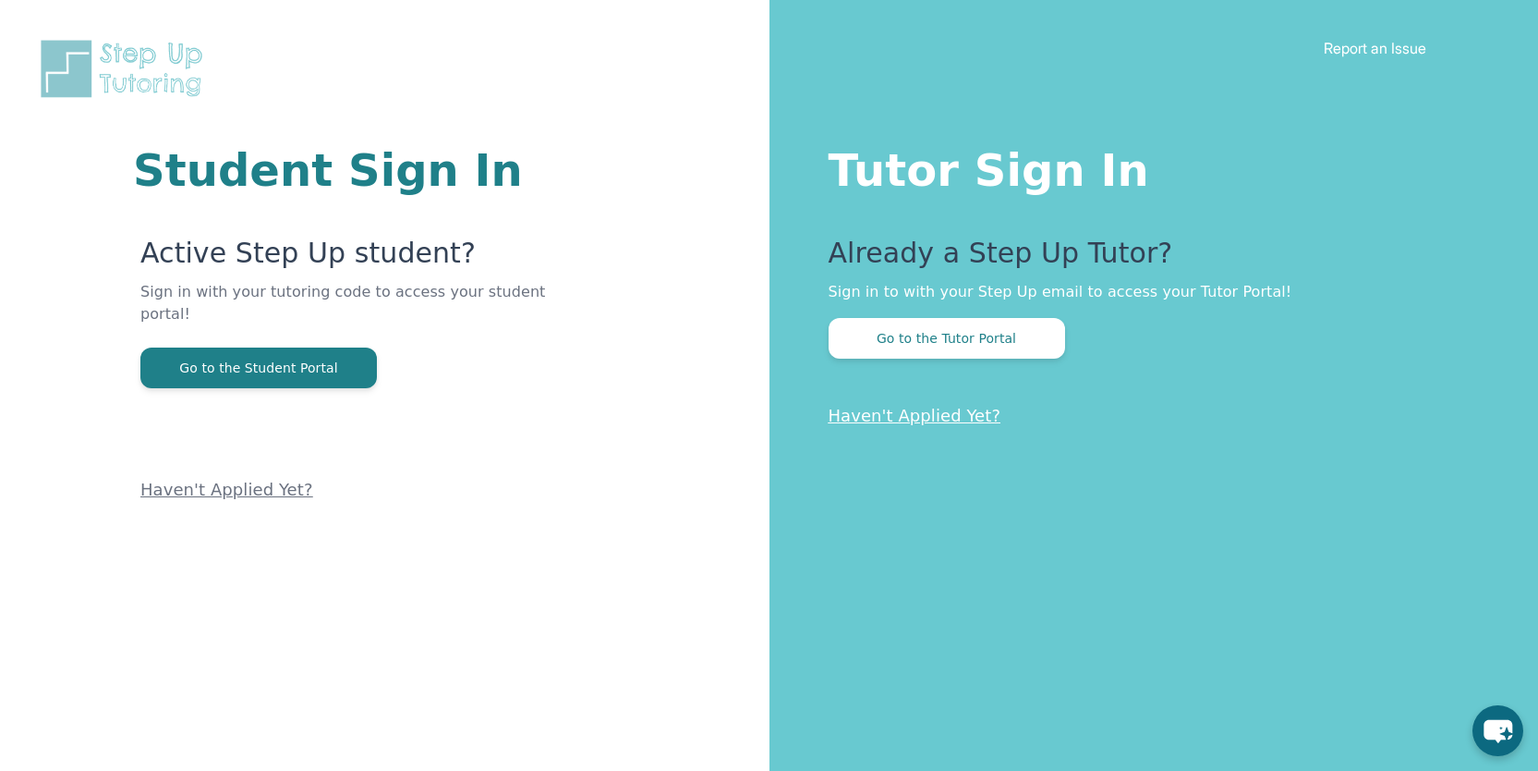
click at [915, 419] on link "Haven't Applied Yet?" at bounding box center [915, 415] width 173 height 19
click at [948, 333] on button "Go to the Tutor Portal" at bounding box center [947, 338] width 237 height 41
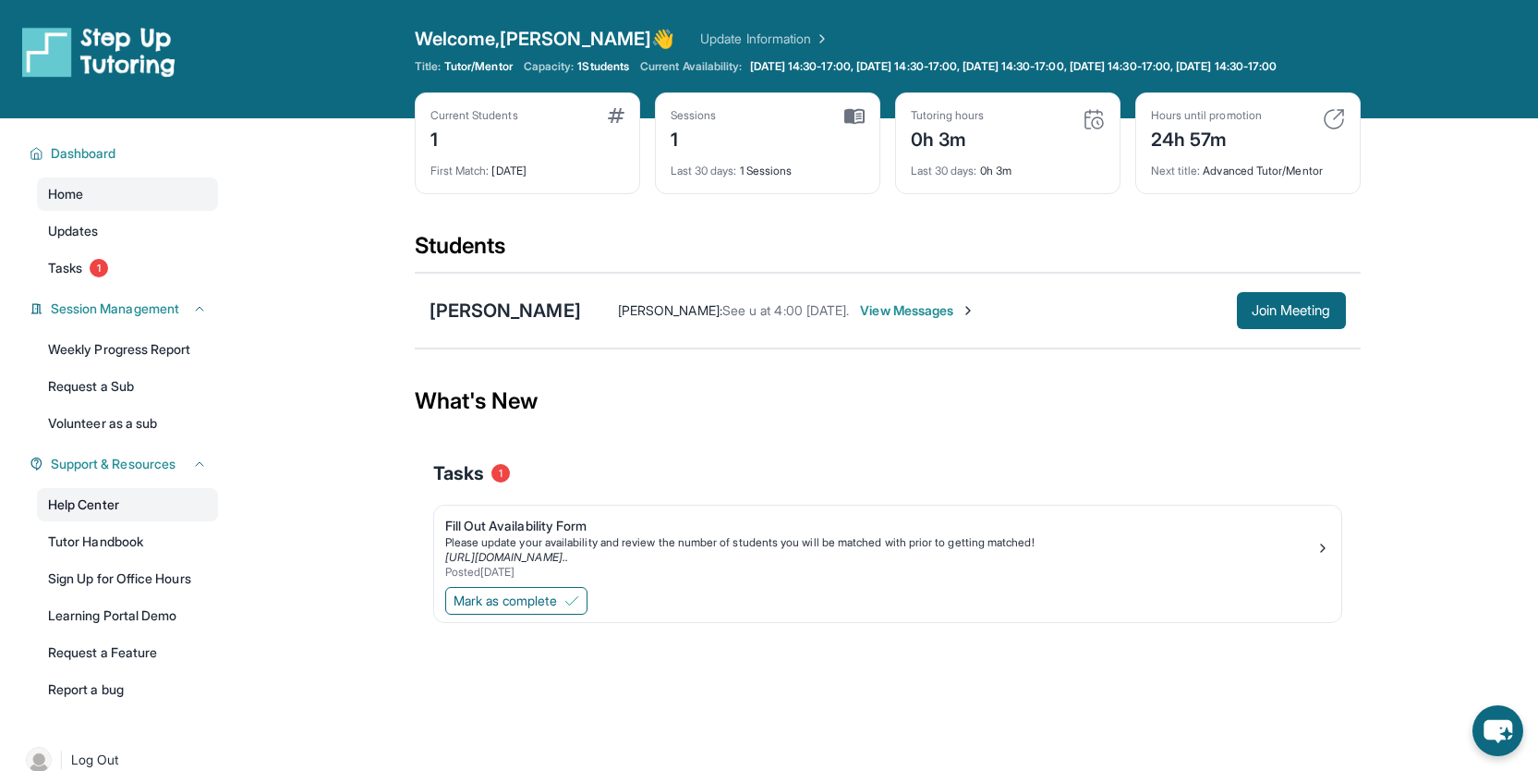
click at [110, 516] on link "Help Center" at bounding box center [127, 504] width 181 height 33
click at [674, 318] on span "Nancy Bley :" at bounding box center [670, 310] width 104 height 16
click at [58, 277] on span "Tasks" at bounding box center [65, 268] width 34 height 18
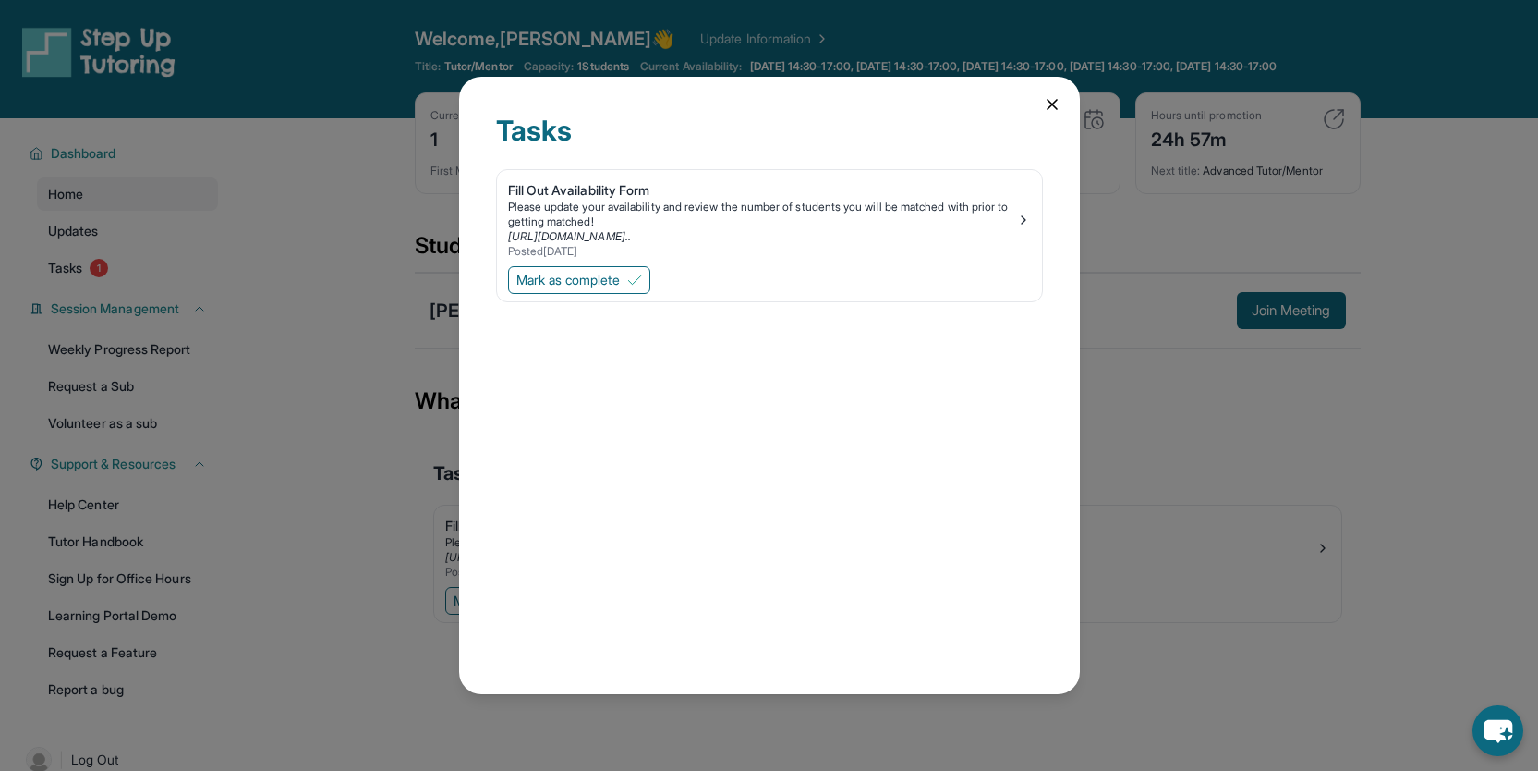
click at [1049, 110] on icon at bounding box center [1052, 104] width 18 height 18
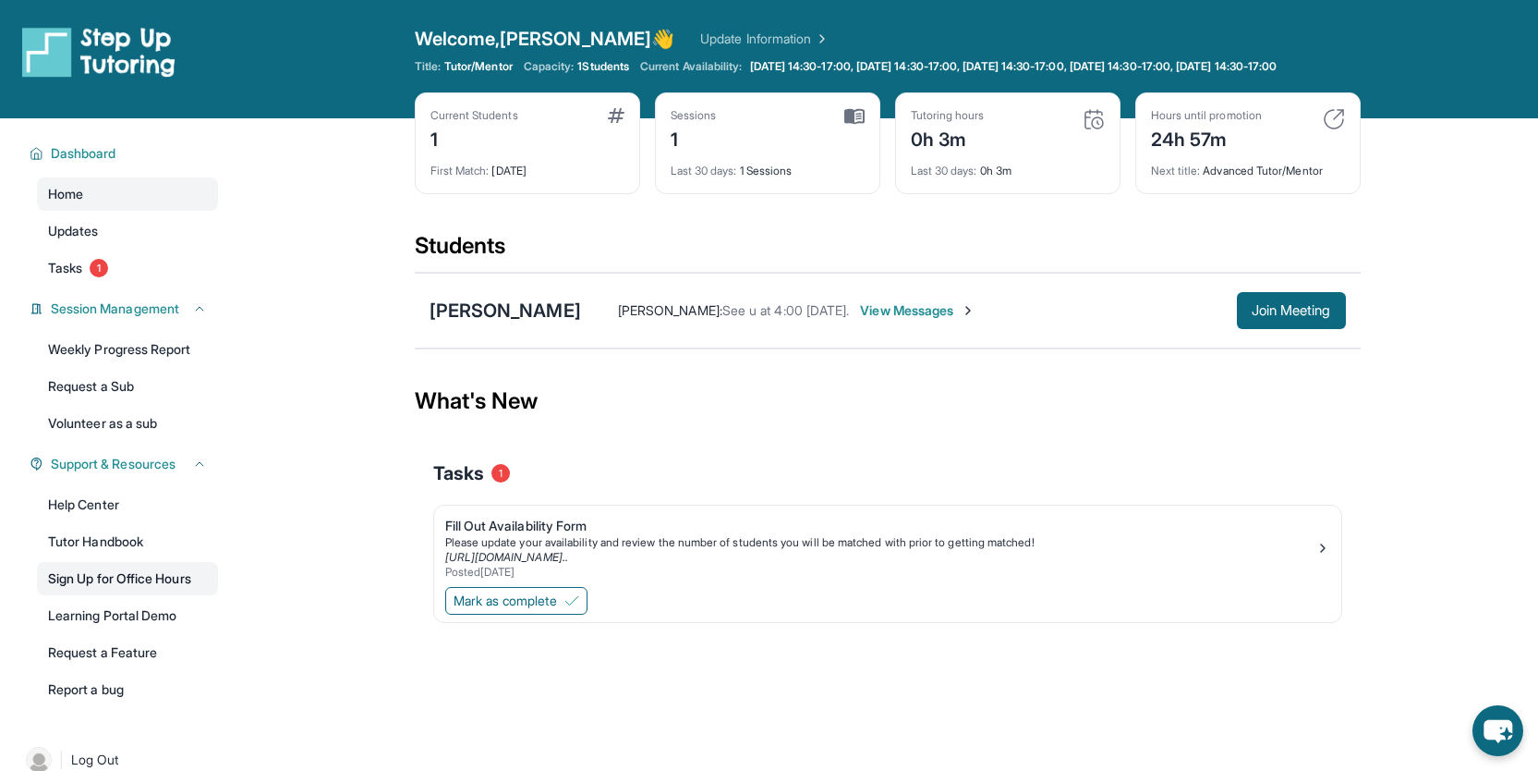
click at [174, 591] on link "Sign Up for Office Hours" at bounding box center [127, 578] width 181 height 33
click at [1291, 316] on span "Join Meeting" at bounding box center [1291, 310] width 79 height 11
click at [1282, 316] on span "Join Meeting" at bounding box center [1291, 310] width 79 height 11
click at [1296, 316] on span "Join Meeting" at bounding box center [1291, 310] width 79 height 11
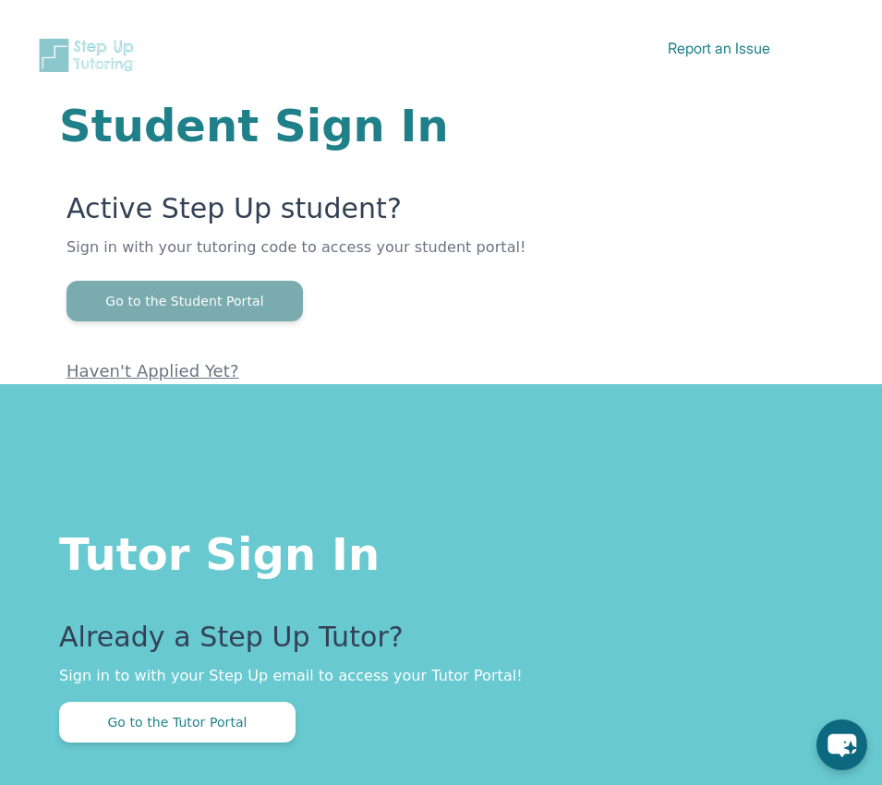
click at [229, 297] on button "Go to the Student Portal" at bounding box center [185, 301] width 237 height 41
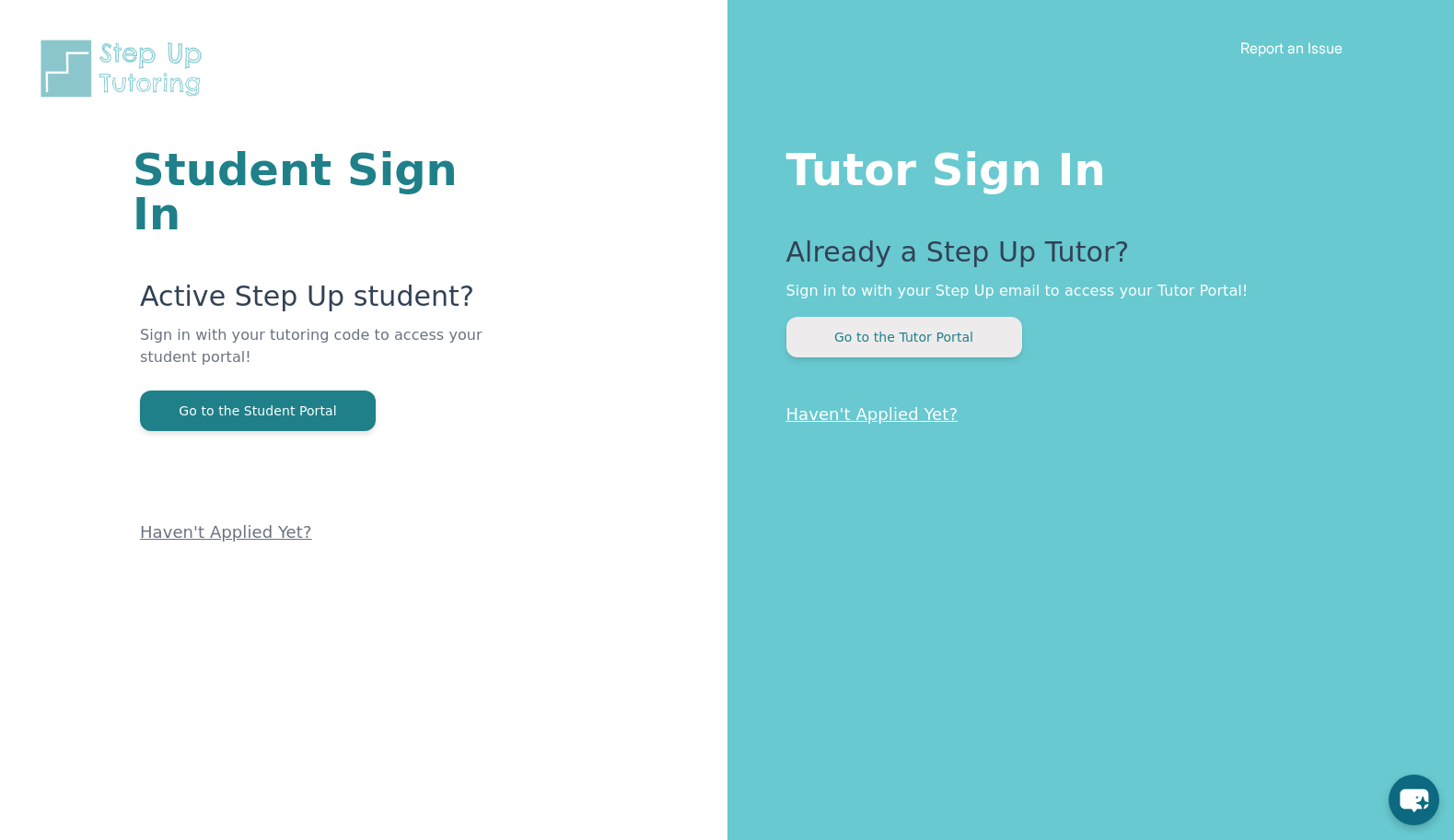
click at [878, 341] on button "Go to the Tutor Portal" at bounding box center [904, 337] width 236 height 41
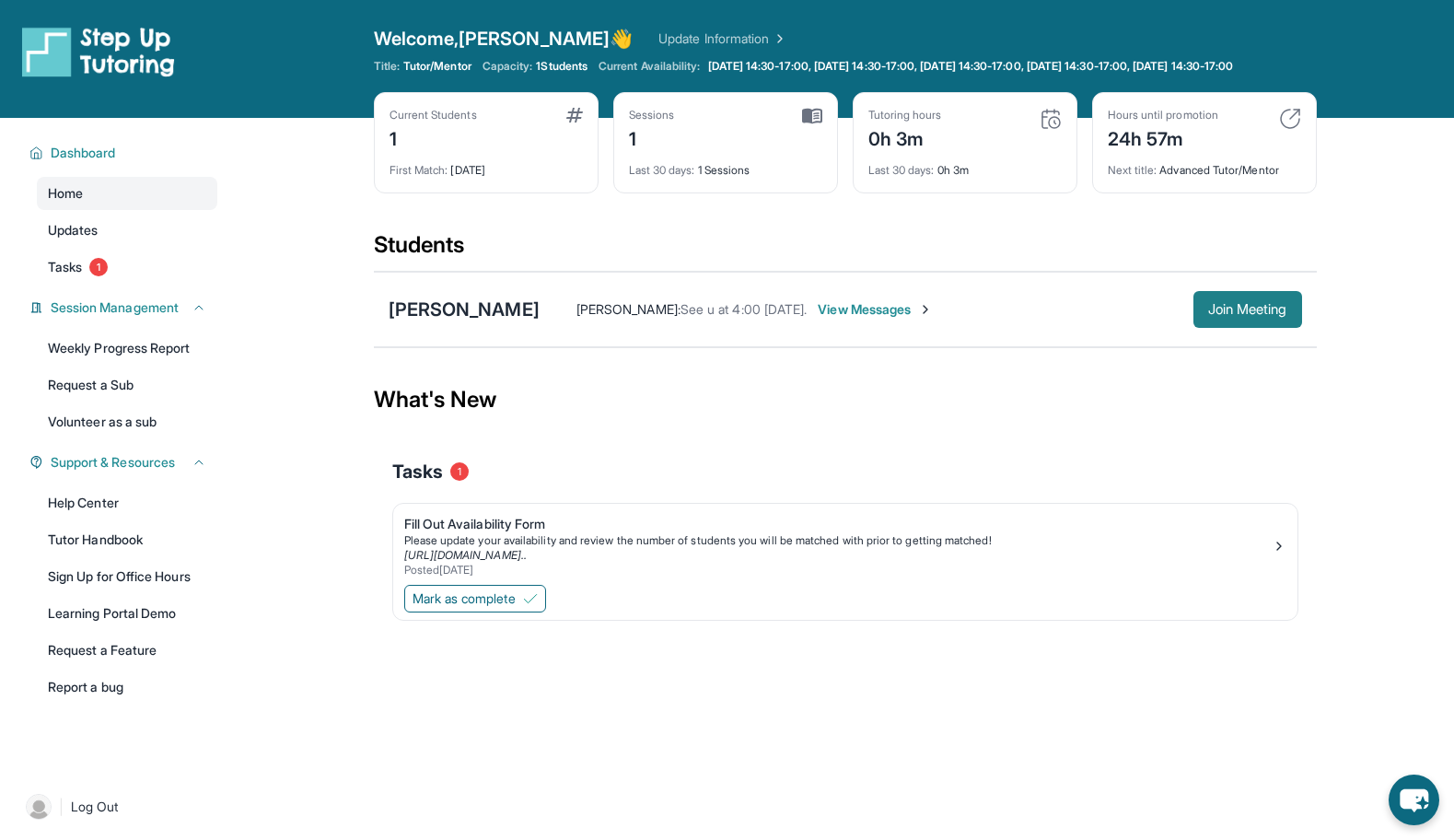
click at [878, 315] on span "Join Meeting" at bounding box center [1247, 309] width 79 height 11
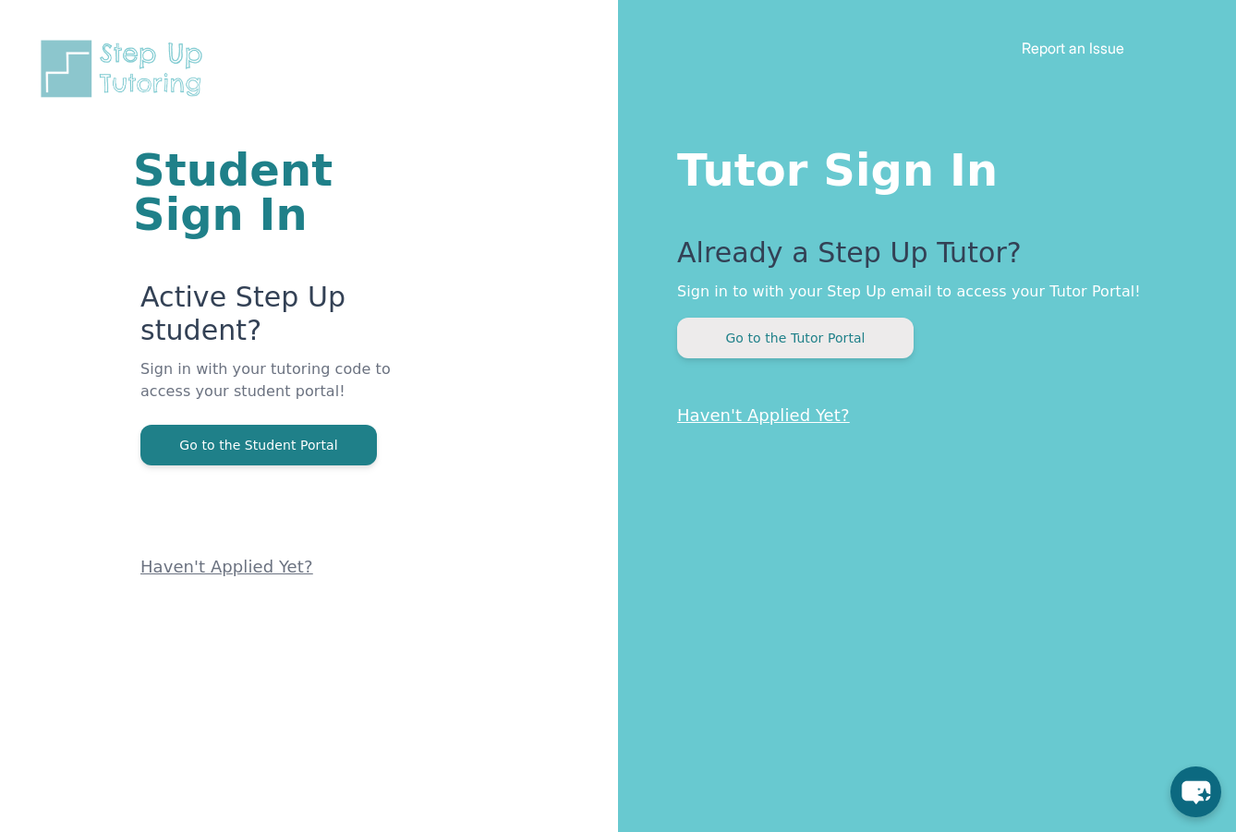
click at [837, 344] on button "Go to the Tutor Portal" at bounding box center [795, 338] width 237 height 41
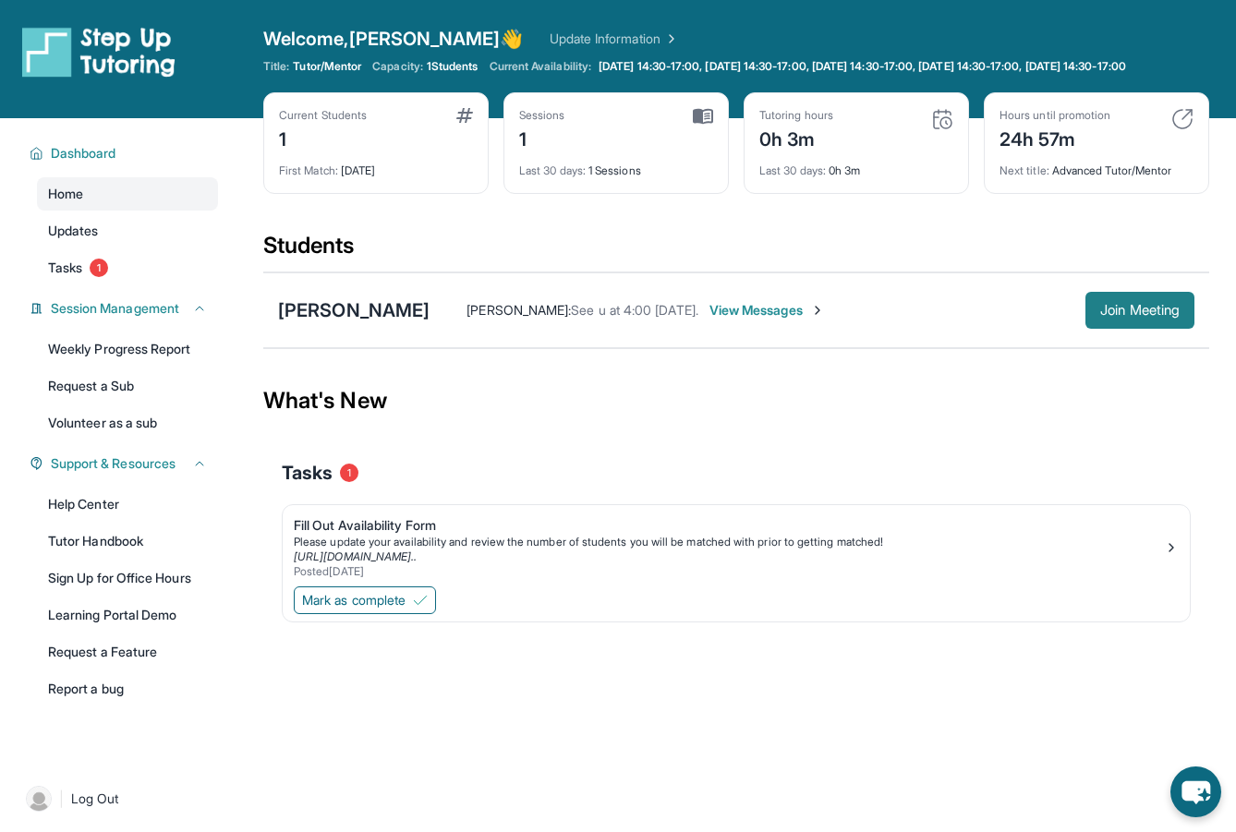
click at [1129, 316] on span "Join Meeting" at bounding box center [1139, 310] width 79 height 11
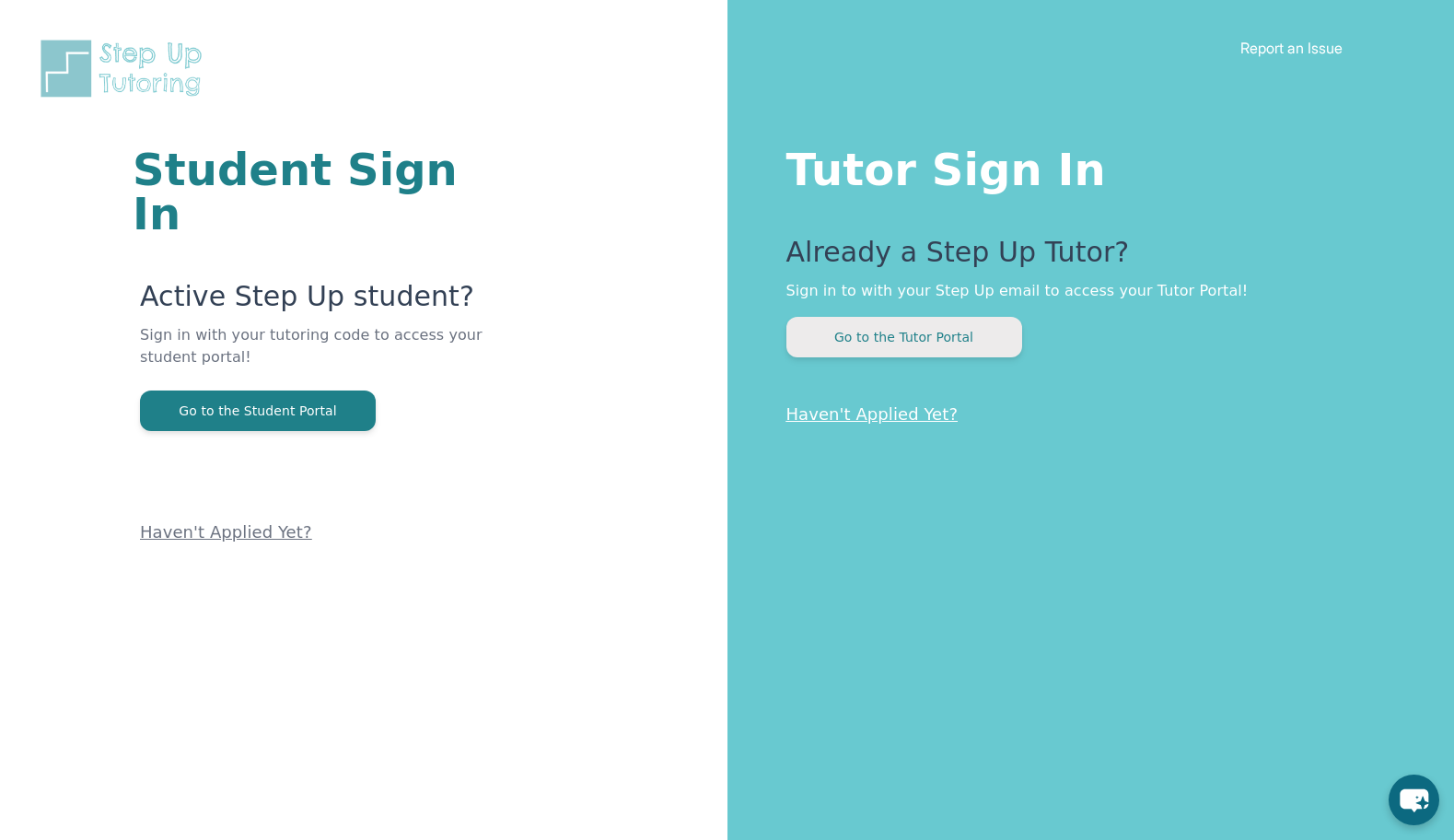
click at [976, 335] on button "Go to the Tutor Portal" at bounding box center [904, 337] width 236 height 41
click at [905, 341] on button "Go to the Tutor Portal" at bounding box center [904, 337] width 236 height 41
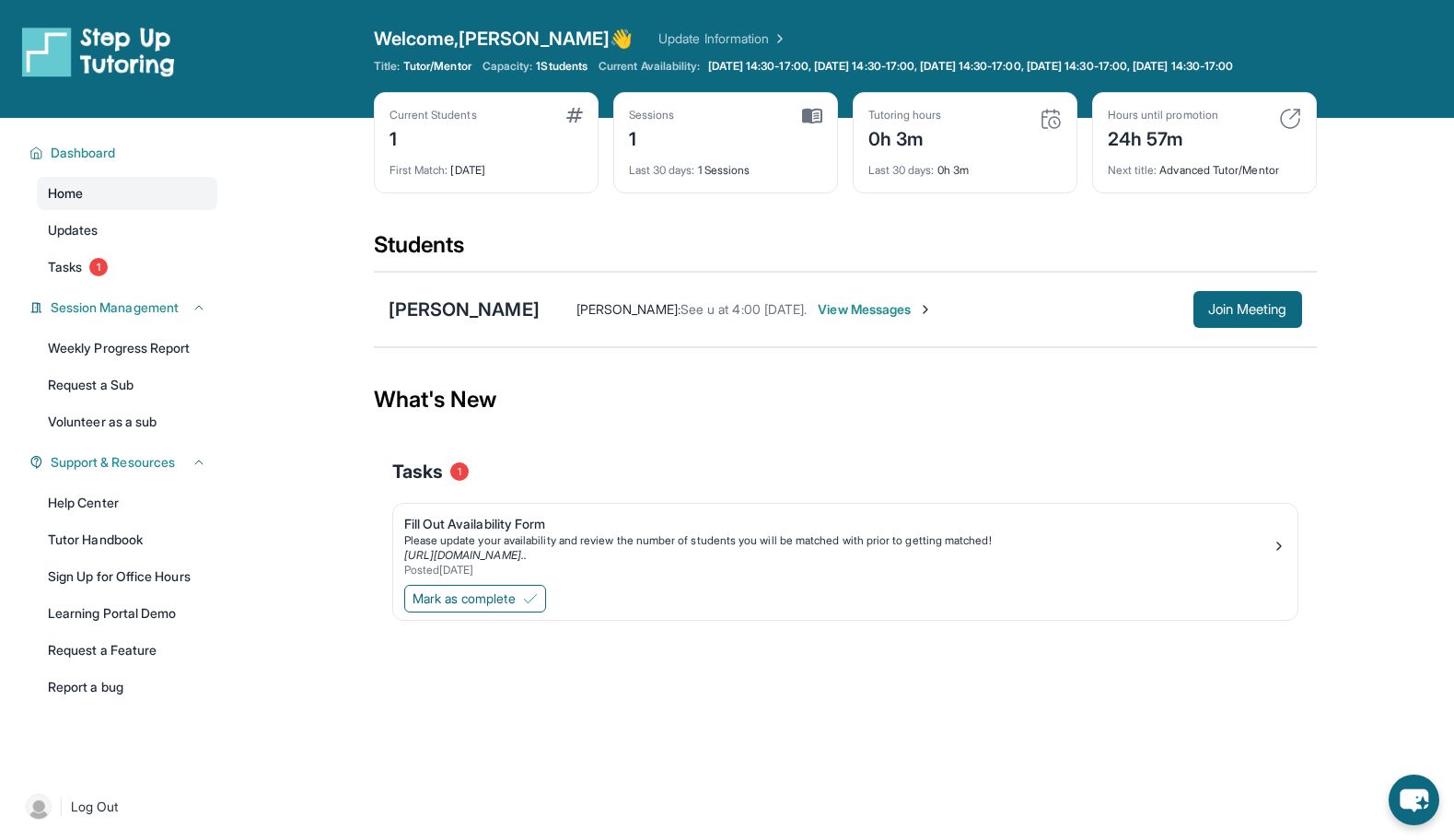
click at [67, 202] on span "Home" at bounding box center [65, 193] width 35 height 18
click at [88, 162] on span "Dashboard" at bounding box center [84, 152] width 66 height 18
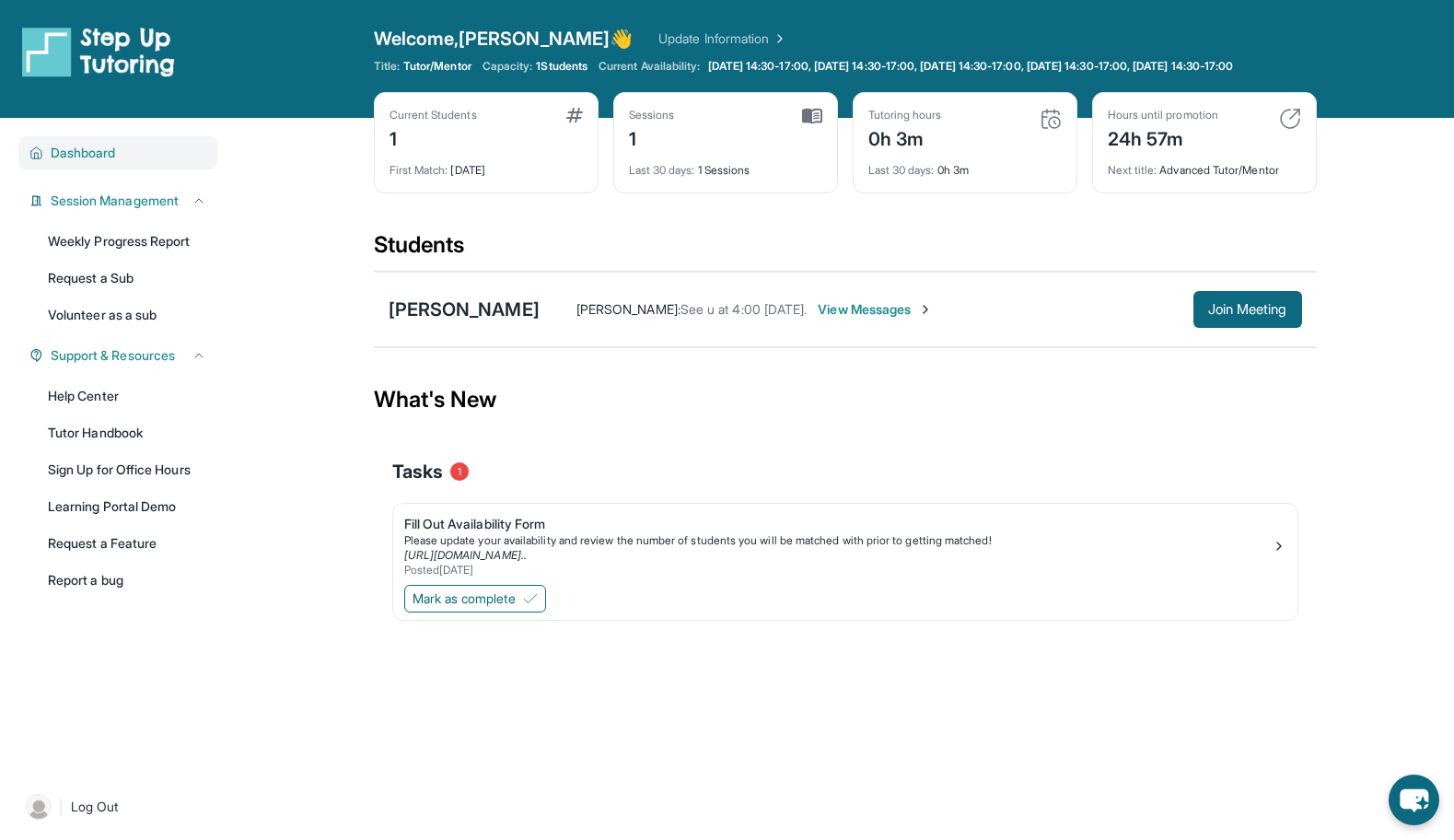
click at [88, 162] on span "Dashboard" at bounding box center [84, 152] width 66 height 18
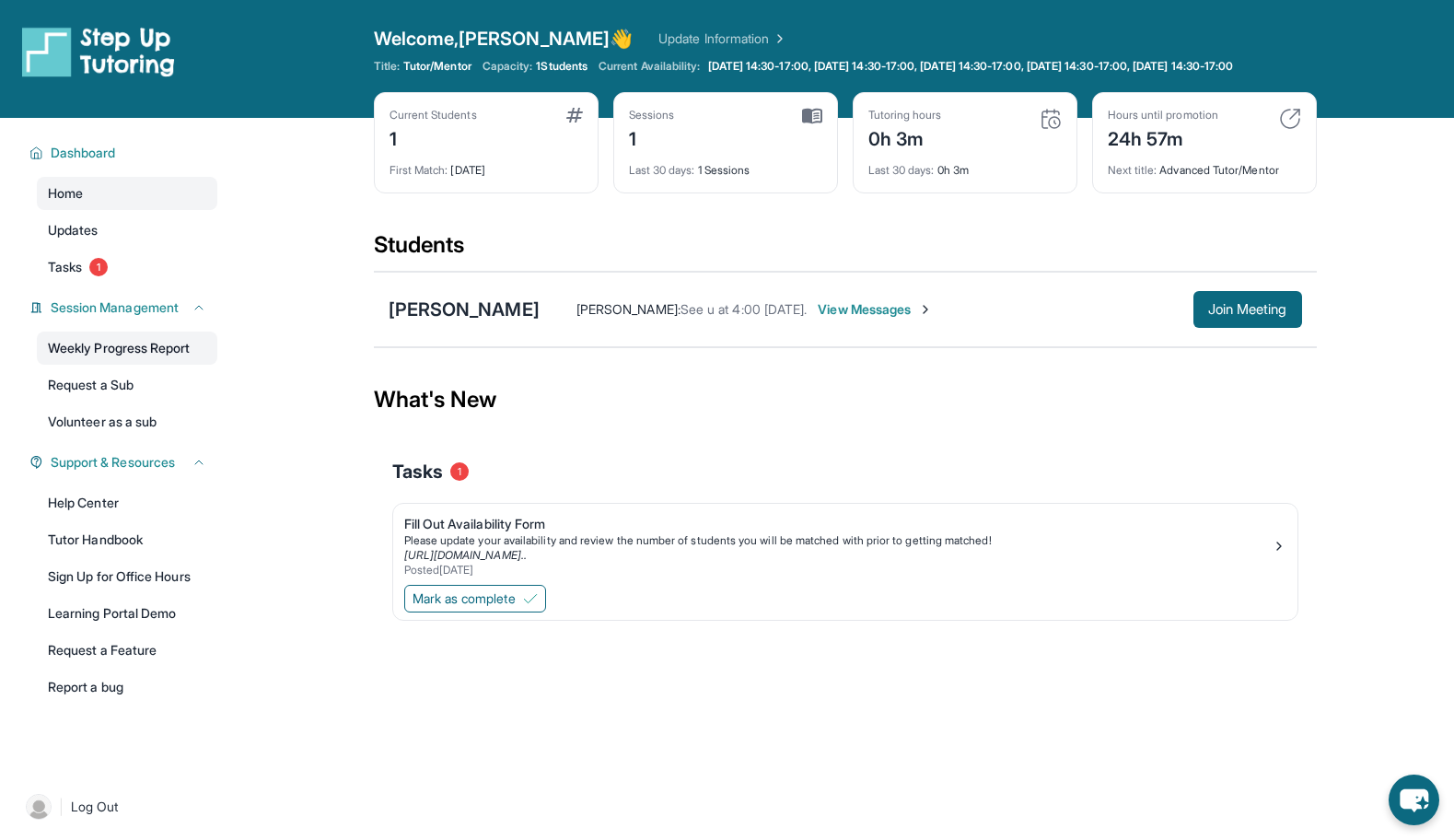
click at [135, 363] on link "Weekly Progress Report" at bounding box center [127, 348] width 180 height 33
click at [107, 585] on link "Sign Up for Office Hours" at bounding box center [127, 576] width 180 height 33
click at [127, 628] on link "Learning Portal Demo" at bounding box center [127, 613] width 180 height 33
click at [67, 551] on link "Tutor Handbook" at bounding box center [127, 539] width 180 height 33
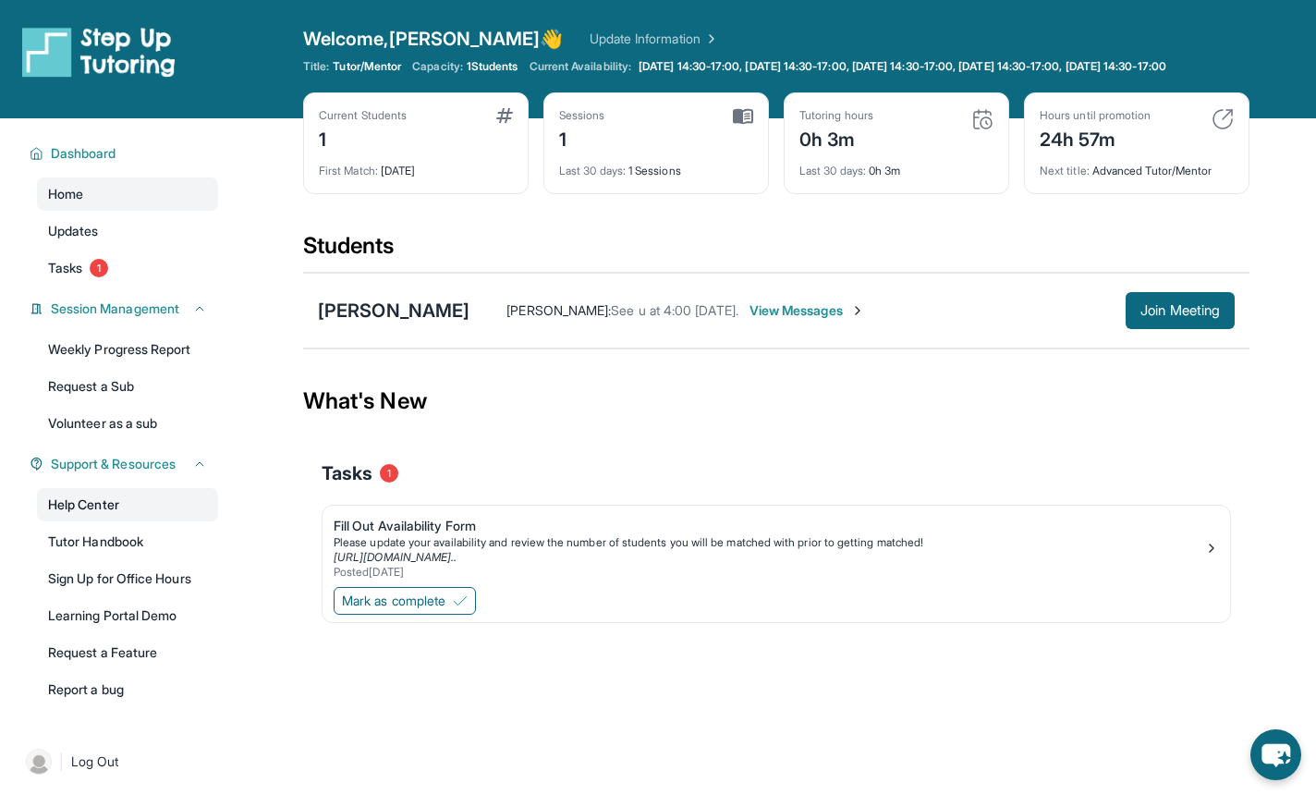
click at [109, 513] on link "Help Center" at bounding box center [127, 504] width 181 height 33
click at [350, 74] on span "Tutor/Mentor" at bounding box center [367, 66] width 68 height 15
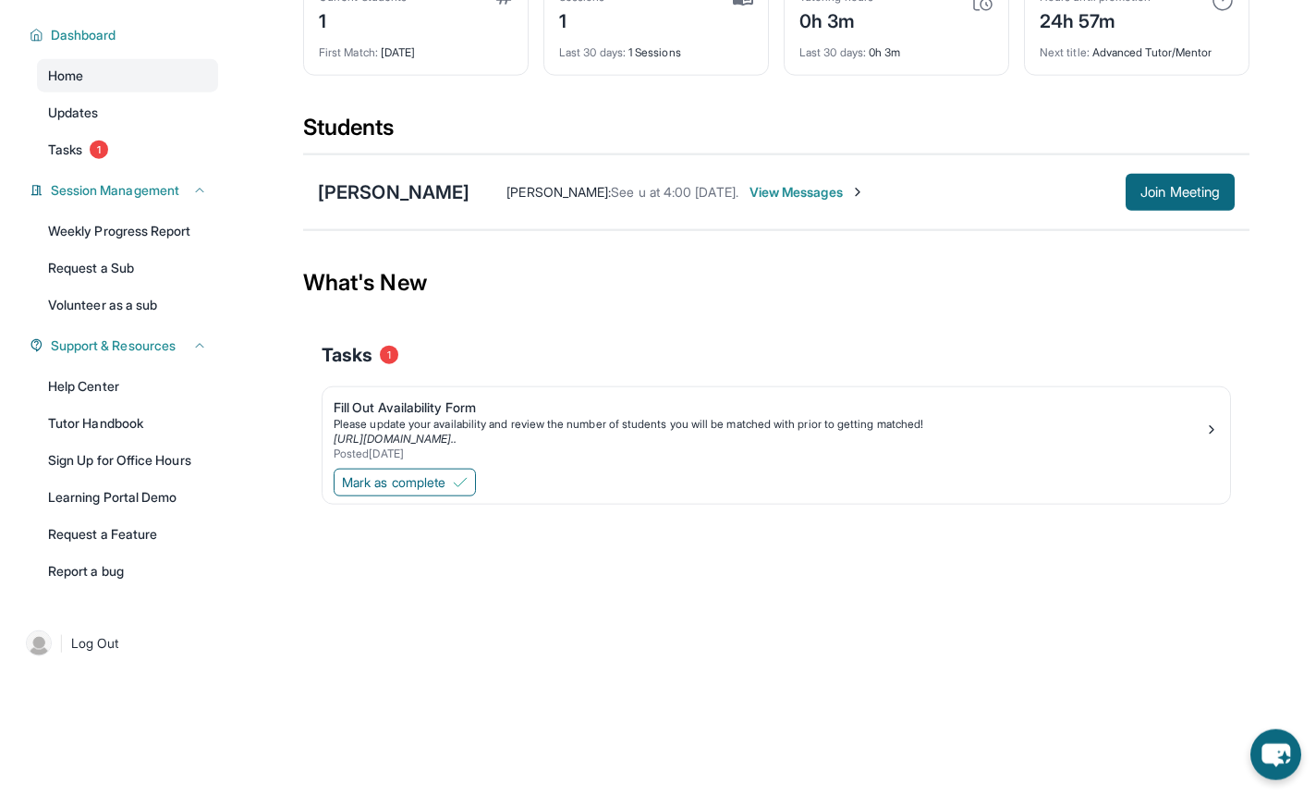
scroll to position [133, 0]
click at [89, 644] on span "Log Out" at bounding box center [95, 643] width 48 height 18
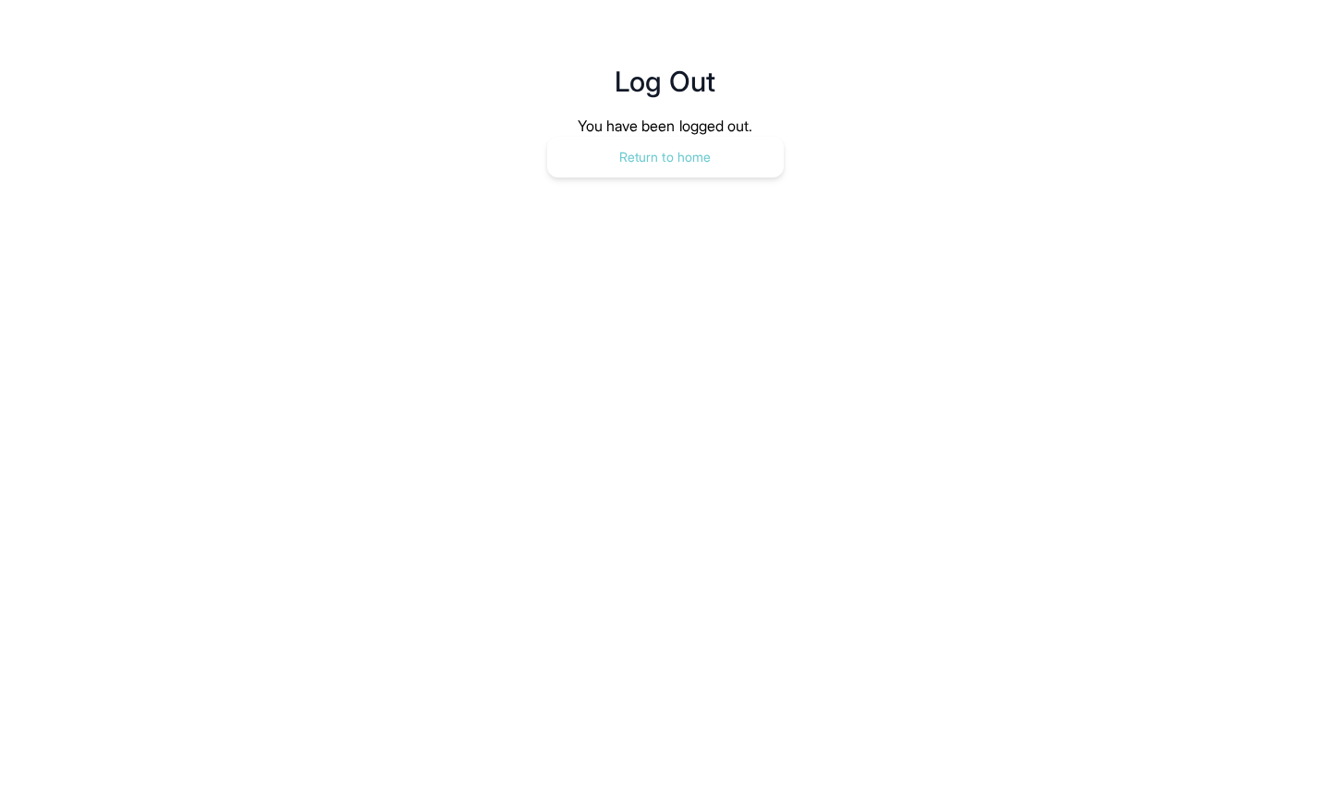
click at [679, 155] on button "Return to home" at bounding box center [665, 157] width 237 height 41
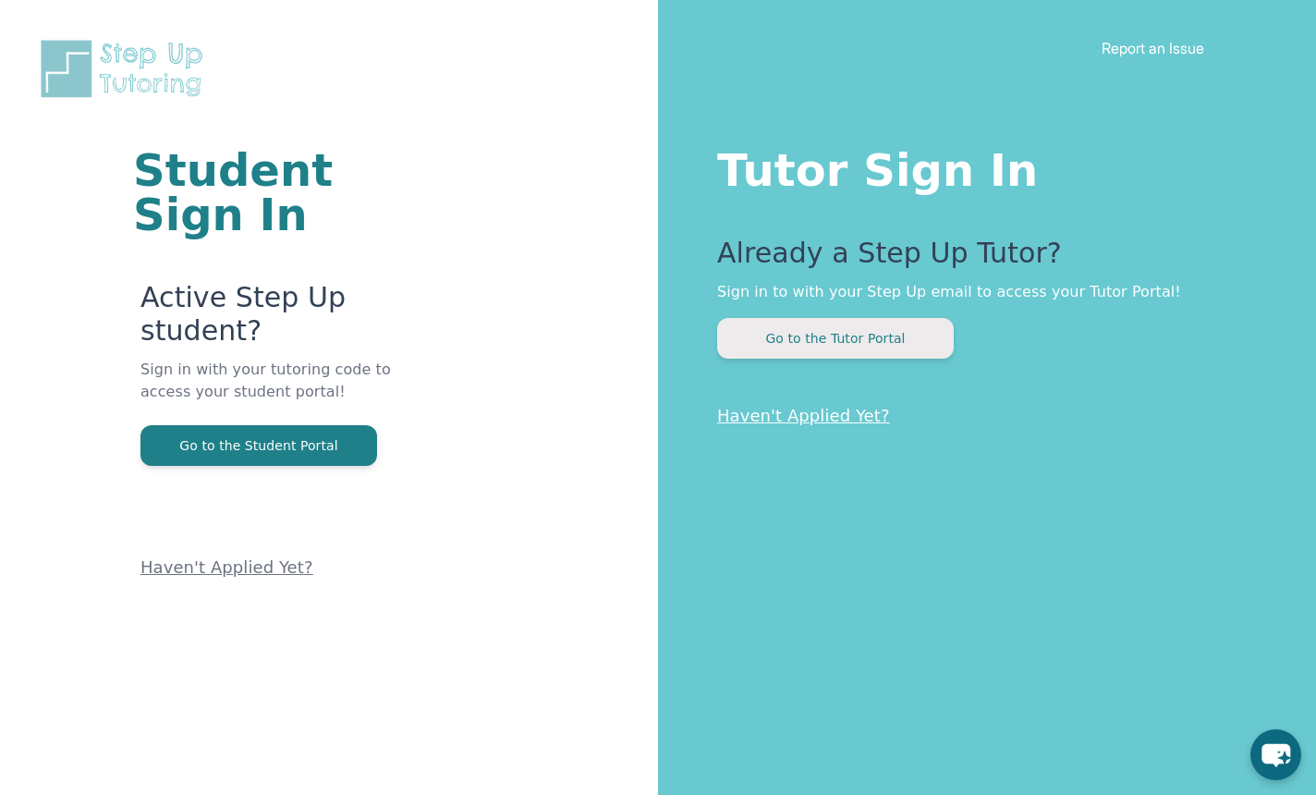
click at [883, 337] on button "Go to the Tutor Portal" at bounding box center [835, 338] width 237 height 41
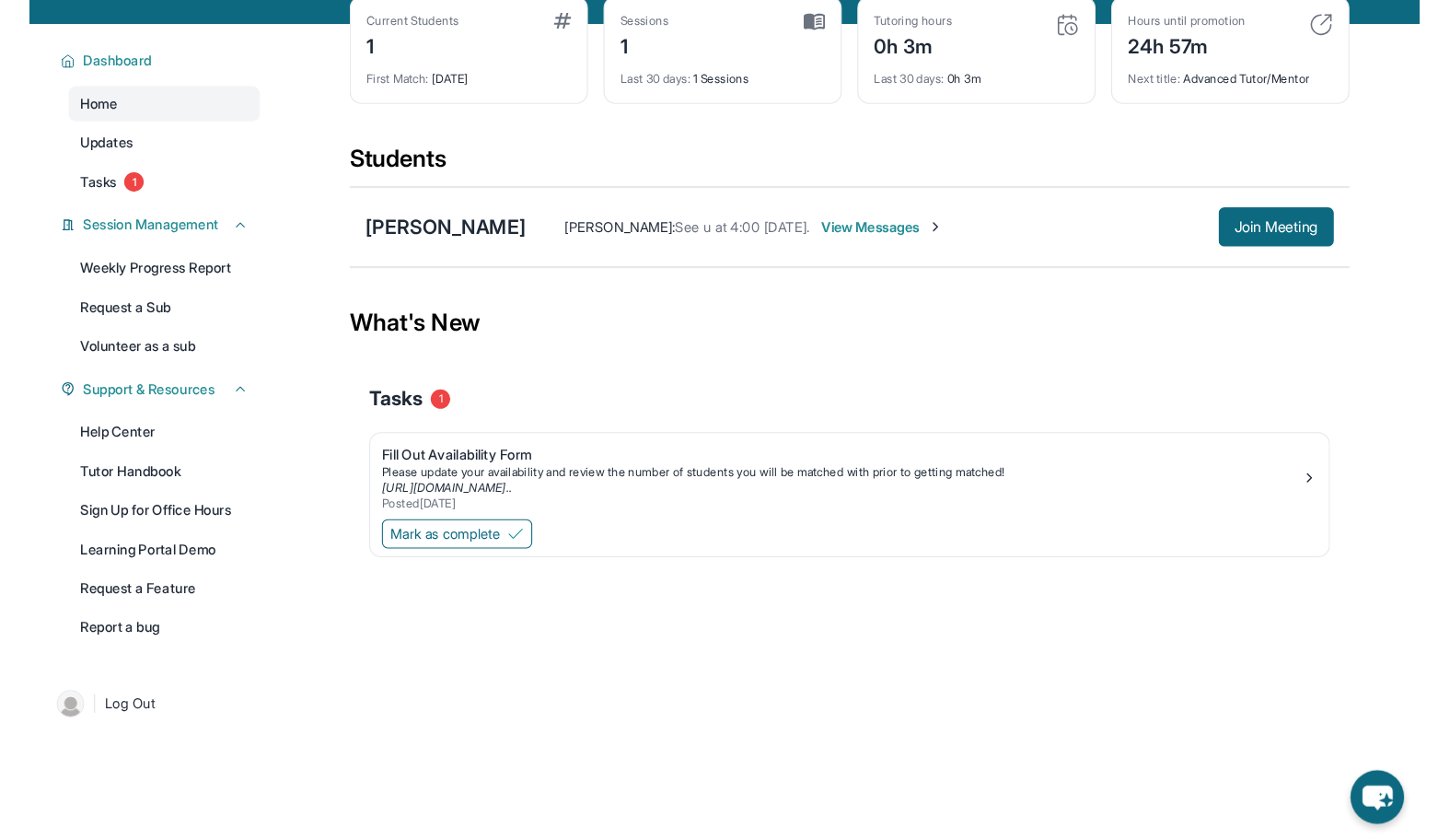
scroll to position [133, 0]
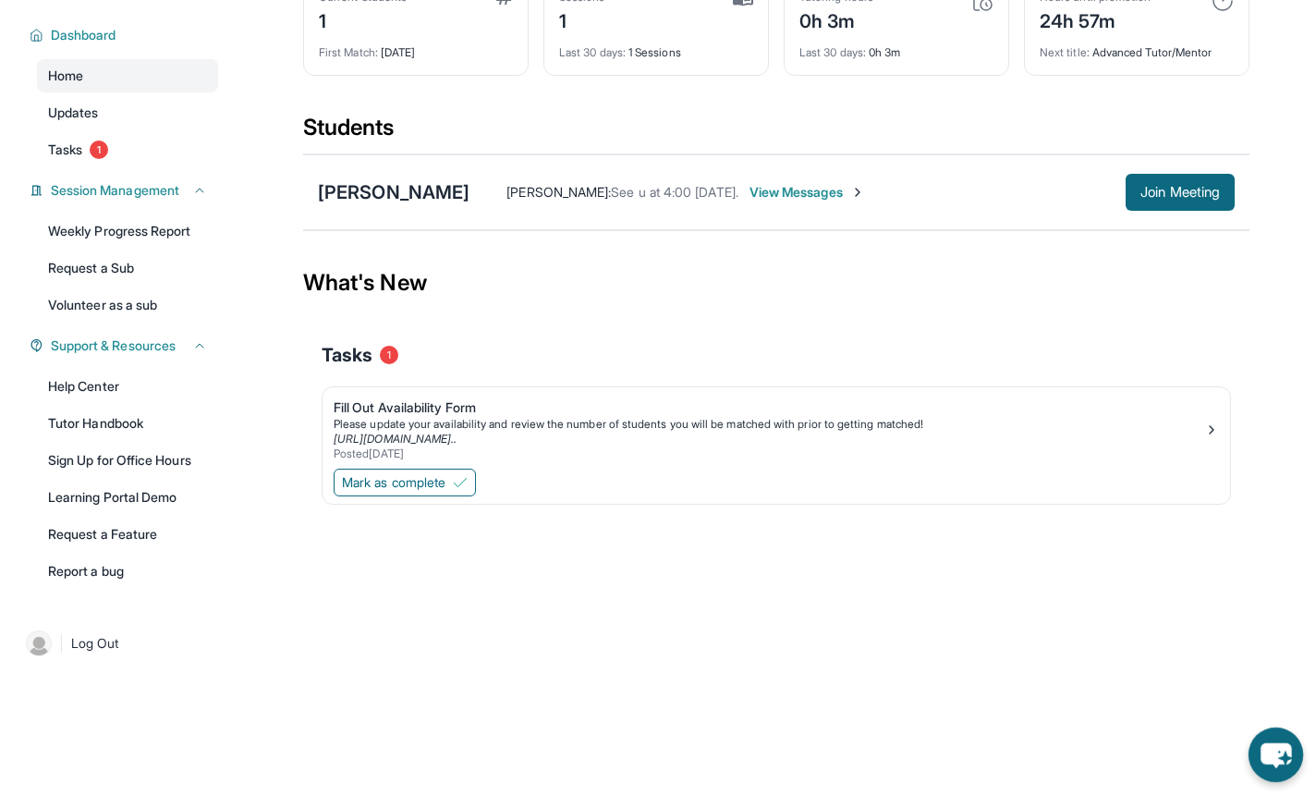
click at [1273, 751] on icon "chat-button" at bounding box center [1275, 755] width 30 height 25
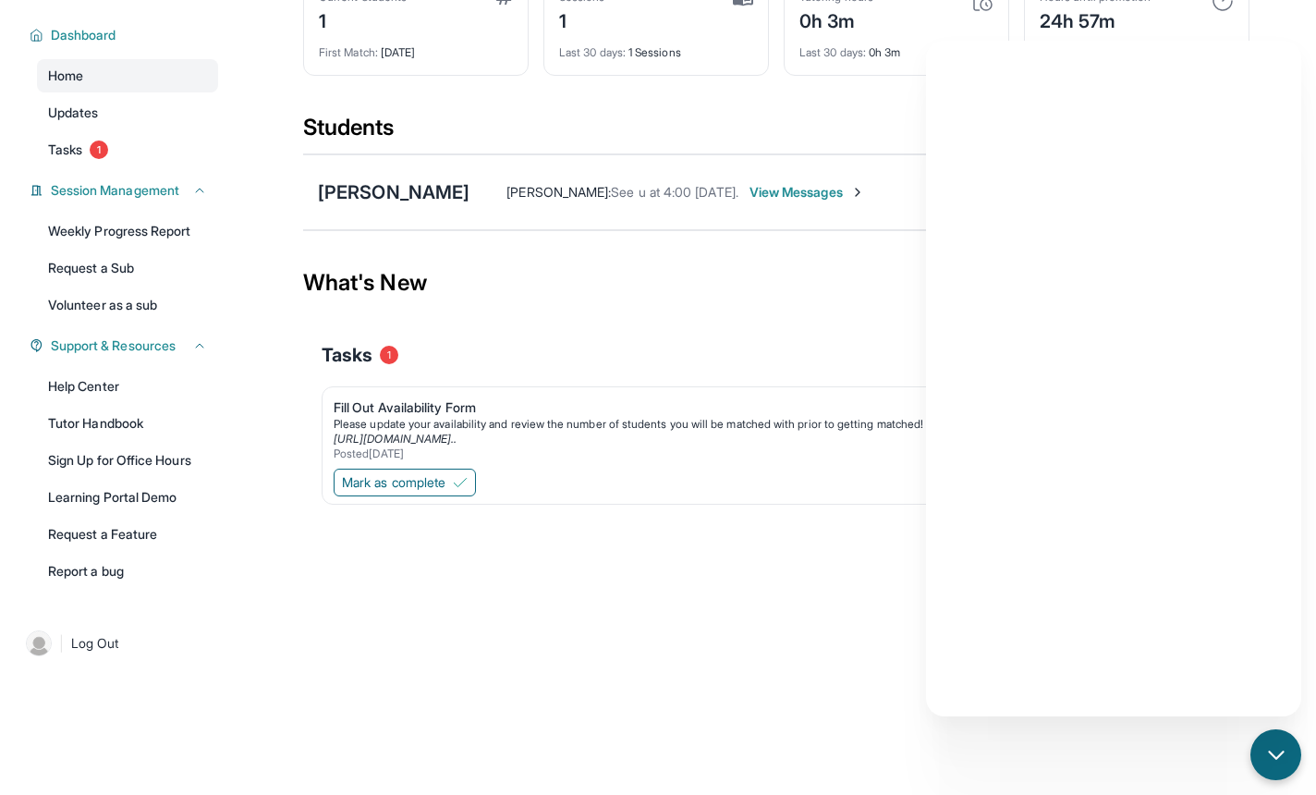
click at [563, 339] on div "Tasks 1" at bounding box center [776, 354] width 909 height 63
click at [1278, 755] on icon "chat-button" at bounding box center [1275, 753] width 15 height 7
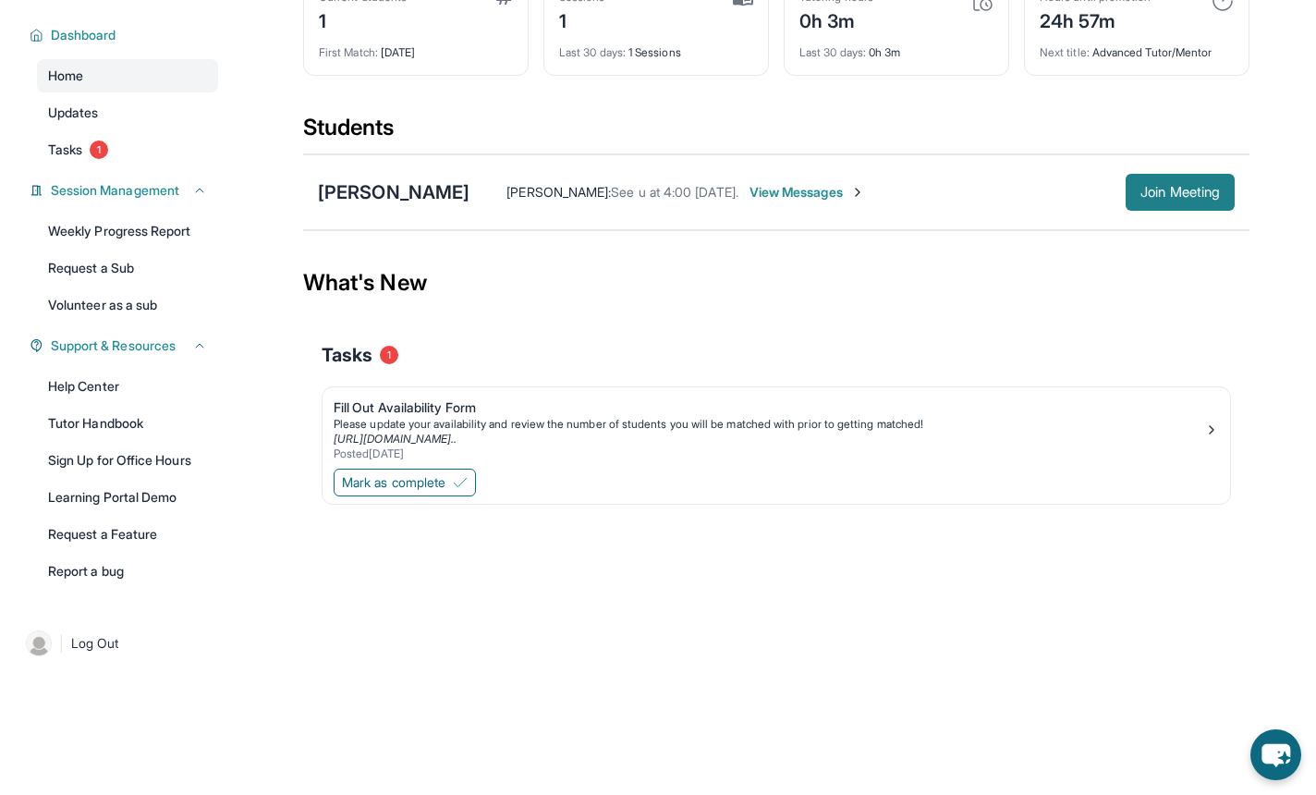
click at [1175, 192] on span "Join Meeting" at bounding box center [1179, 192] width 79 height 11
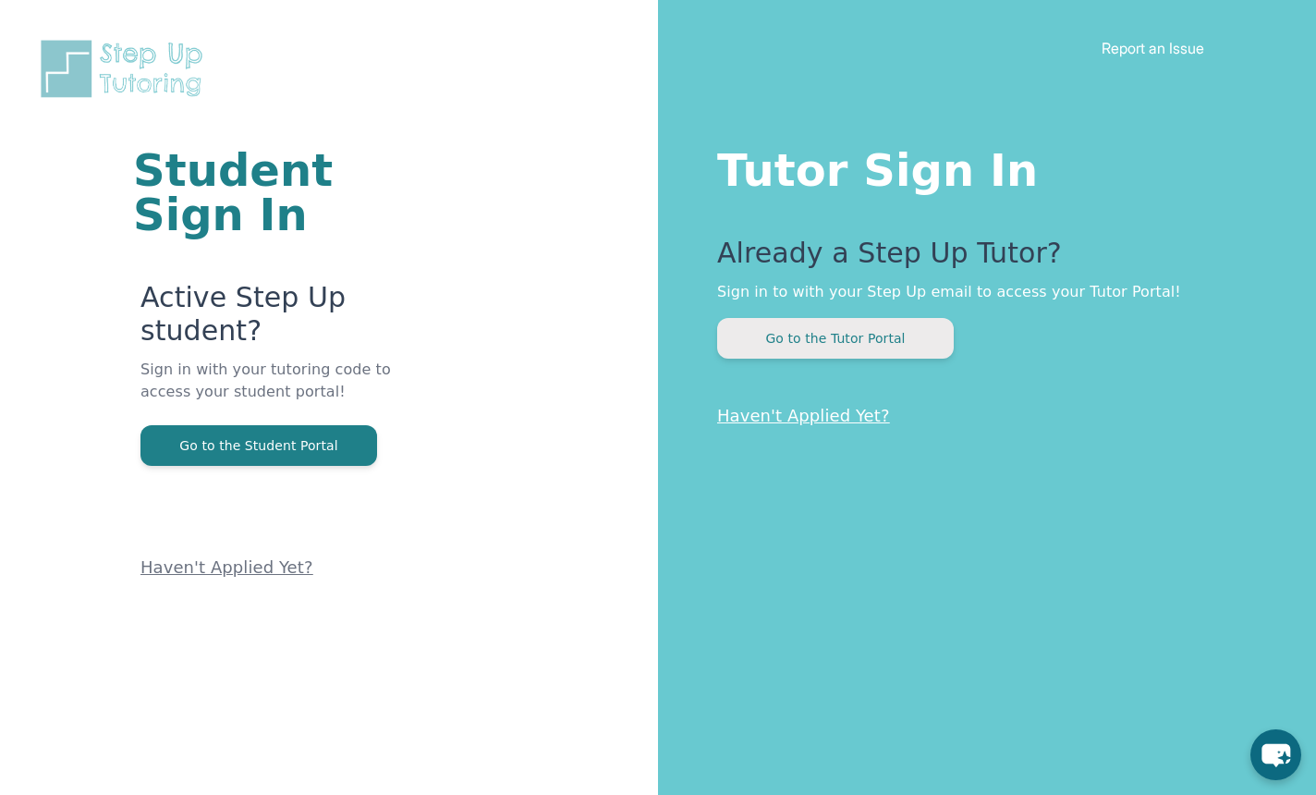
click at [832, 338] on button "Go to the Tutor Portal" at bounding box center [835, 338] width 237 height 41
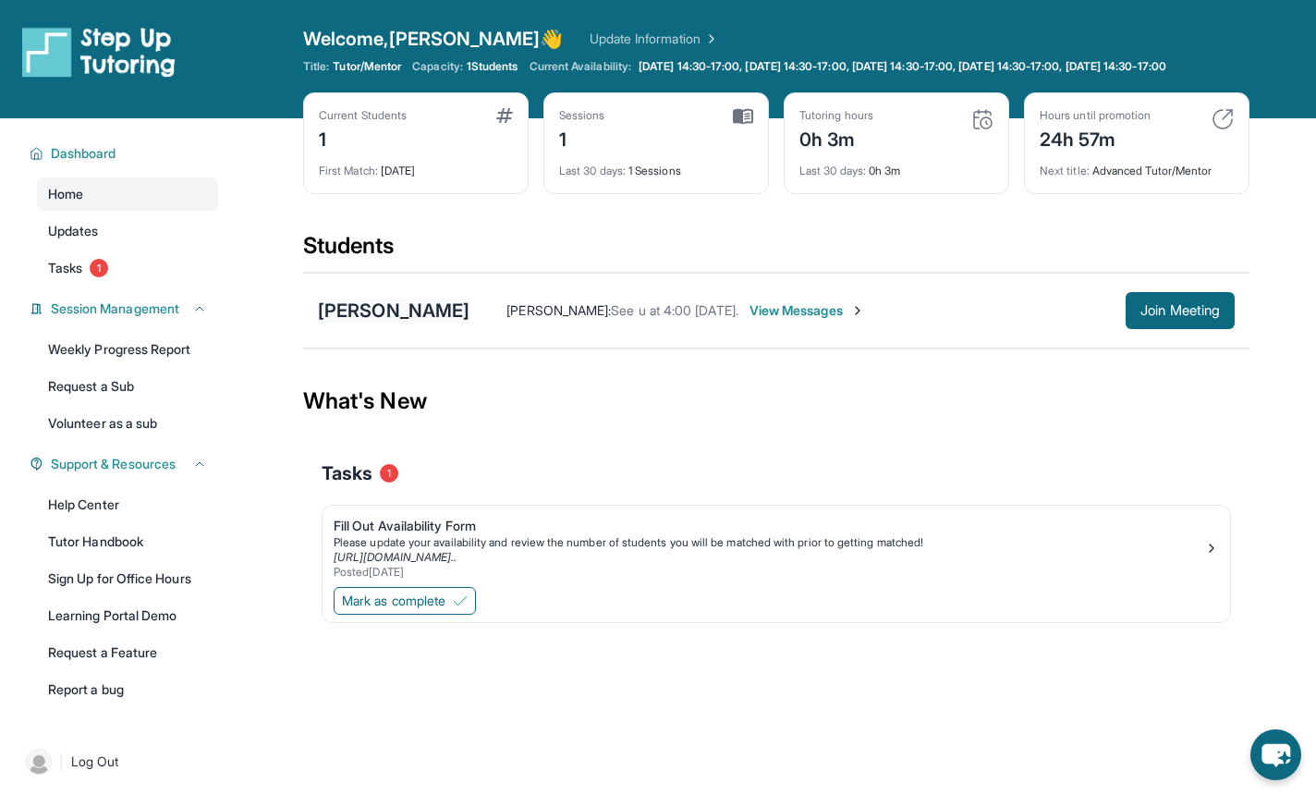
click at [439, 323] on div "[PERSON_NAME]" at bounding box center [394, 311] width 152 height 26
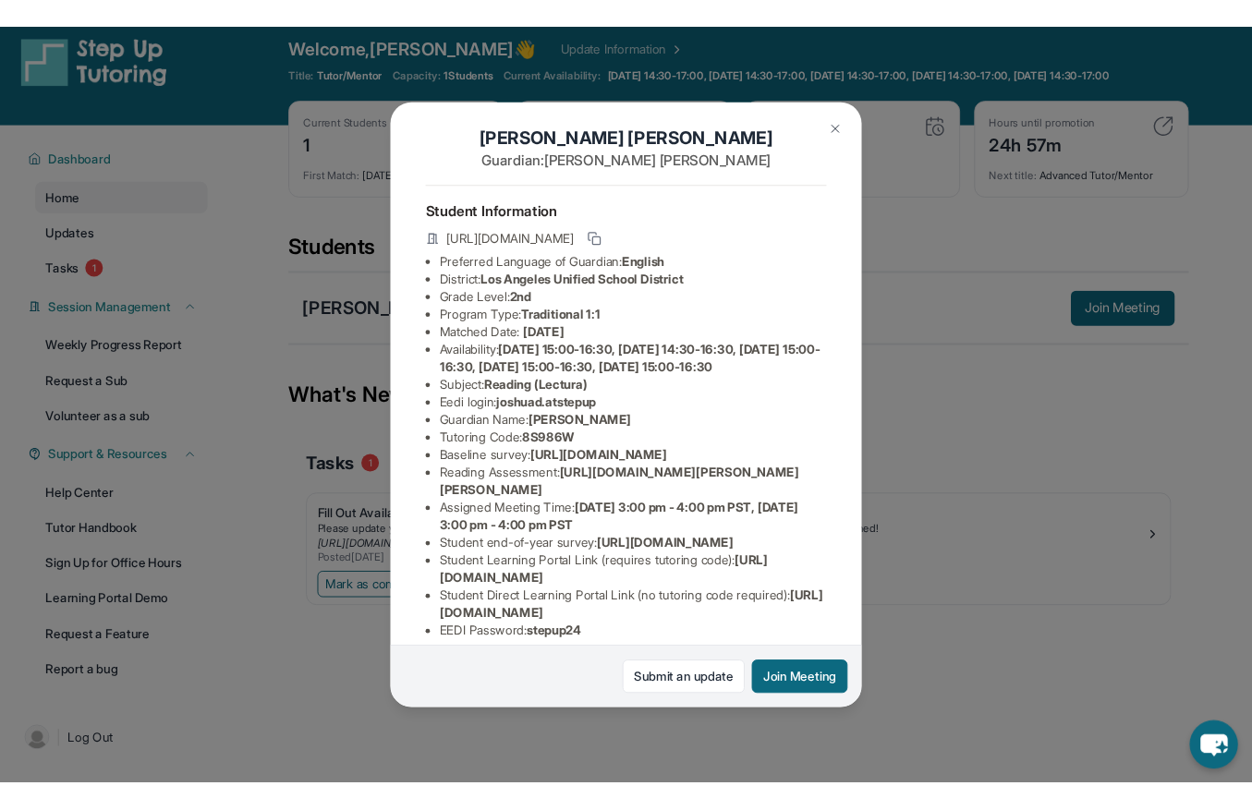
scroll to position [12, 0]
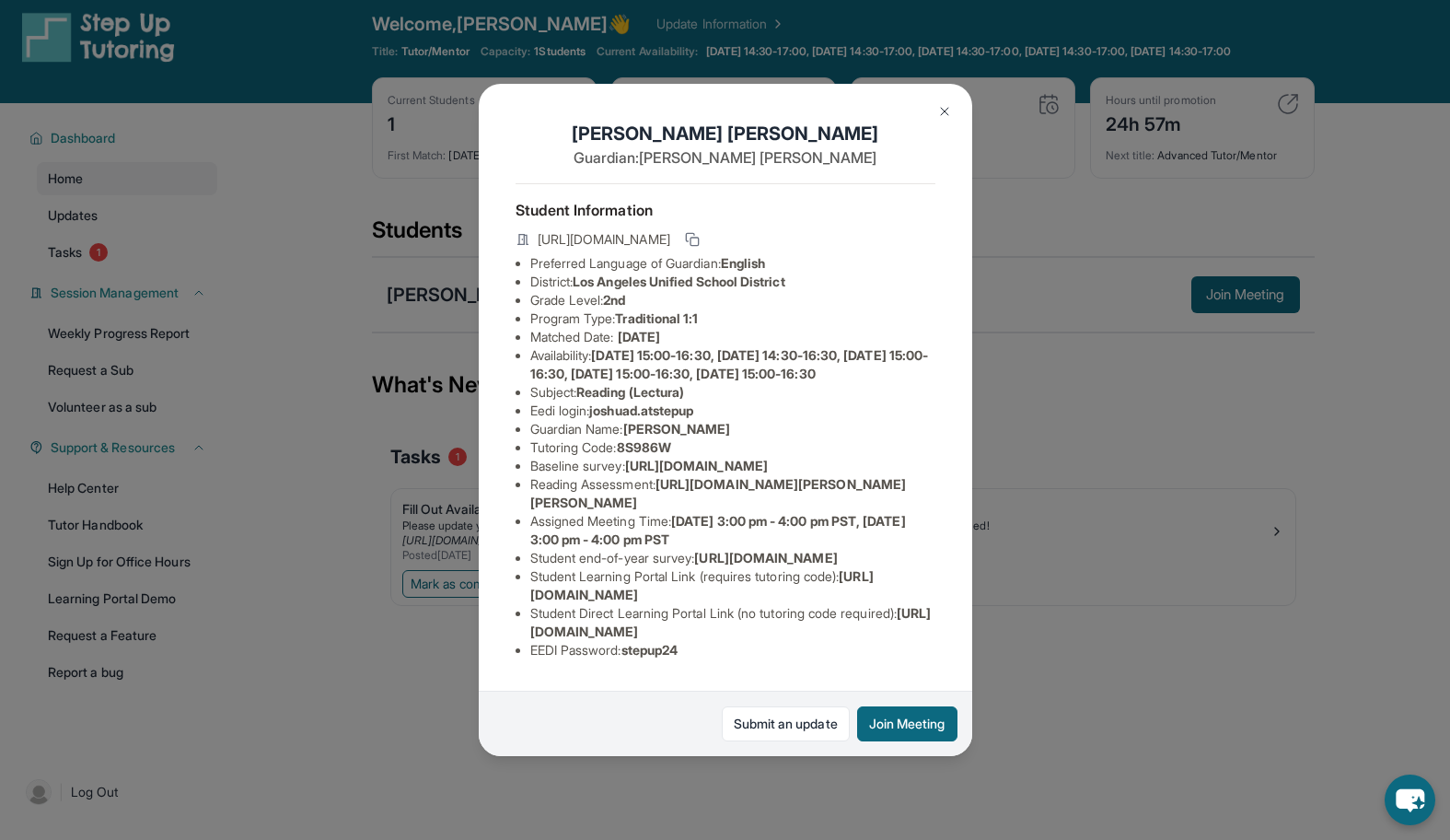
click at [947, 114] on img at bounding box center [945, 111] width 15 height 15
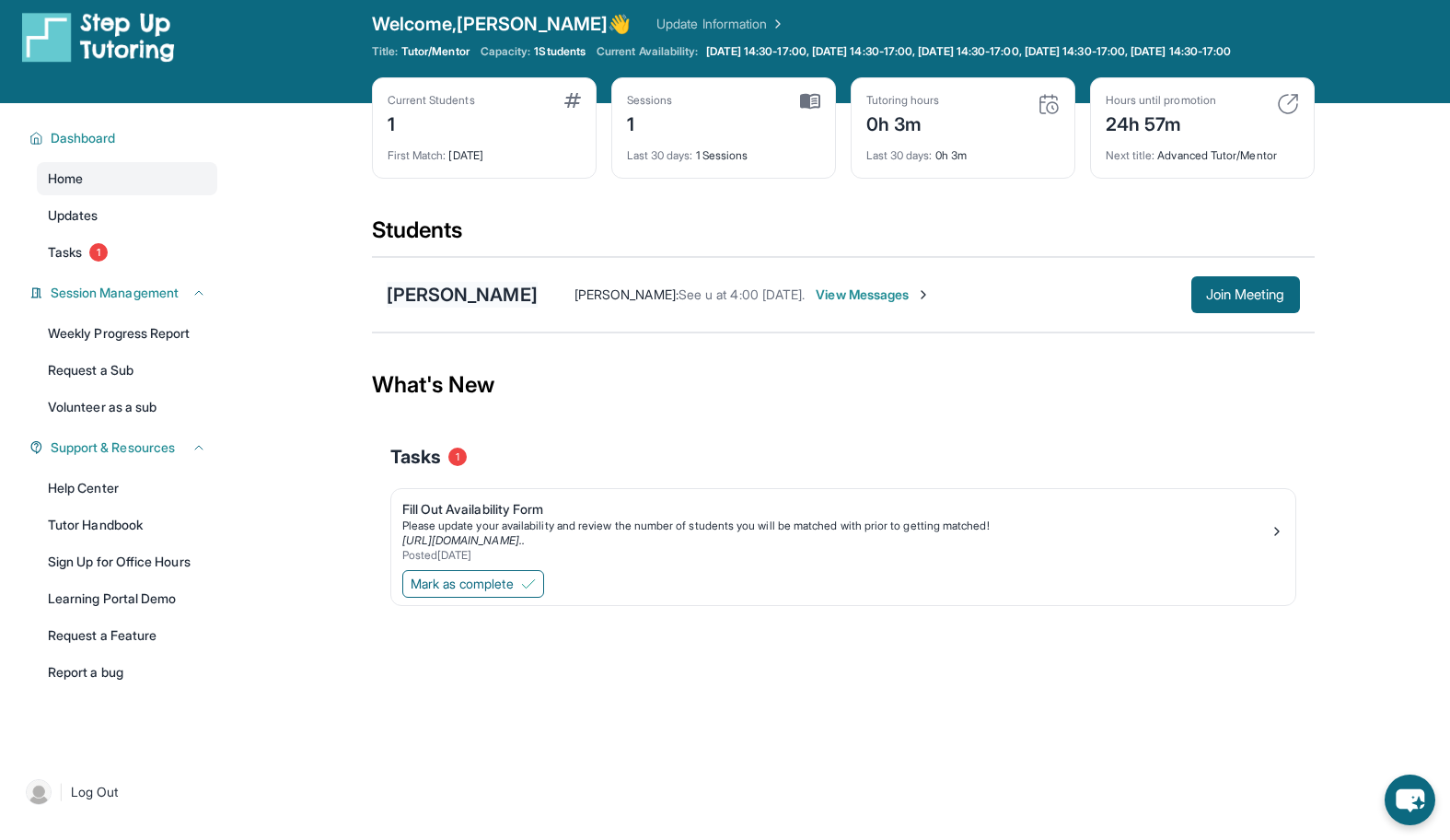
click at [484, 308] on div "[PERSON_NAME]" at bounding box center [462, 295] width 151 height 26
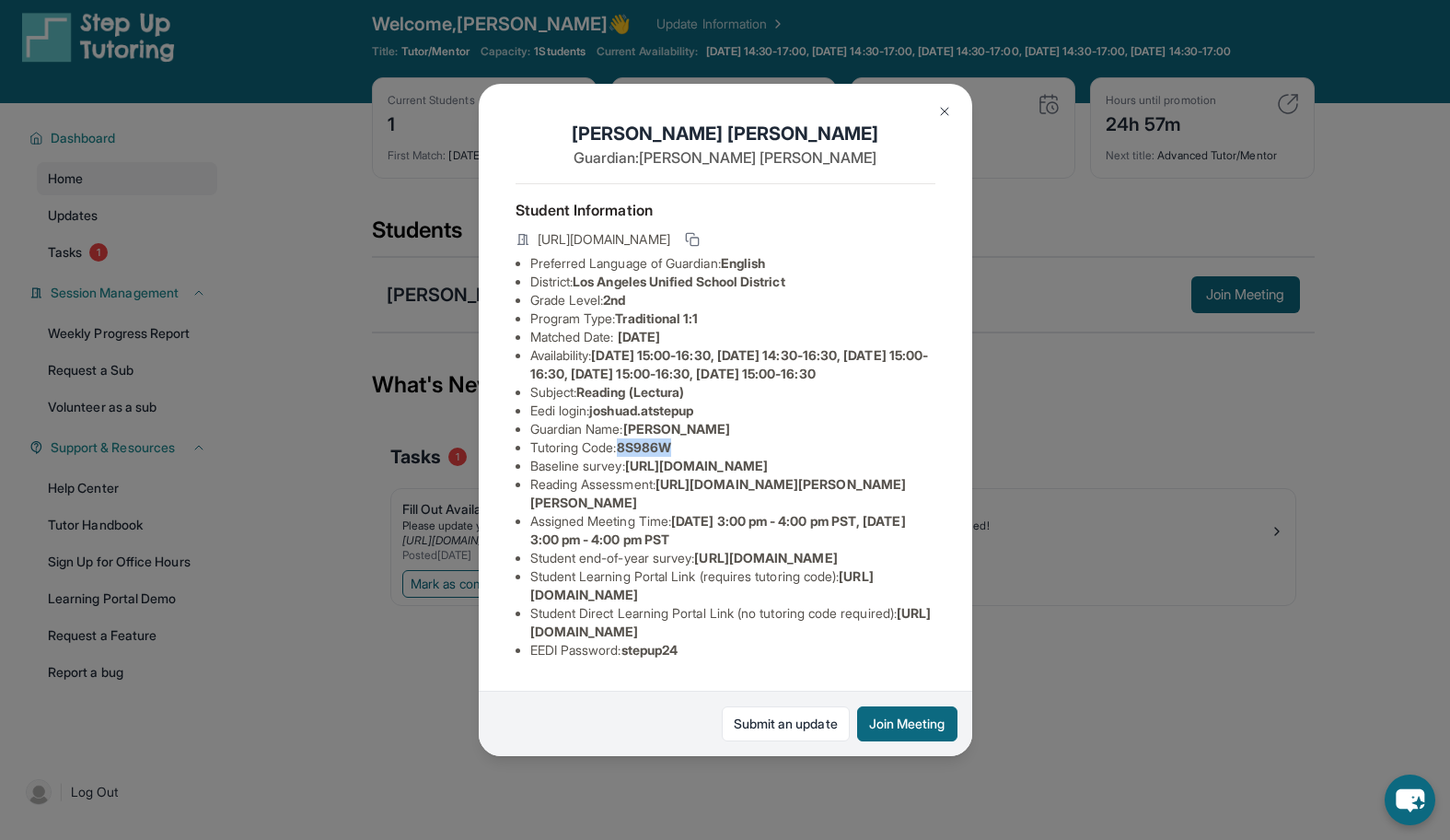
drag, startPoint x: 628, startPoint y: 485, endPoint x: 687, endPoint y: 485, distance: 59.0
click at [687, 456] on li "Tutoring Code : 8S986W" at bounding box center [732, 447] width 406 height 18
drag, startPoint x: 538, startPoint y: 240, endPoint x: 653, endPoint y: 259, distance: 116.6
click at [653, 248] on span "https://student-portal.stepuptutoring.org/student/8S986W" at bounding box center [604, 239] width 133 height 18
click at [948, 111] on img at bounding box center [945, 111] width 15 height 15
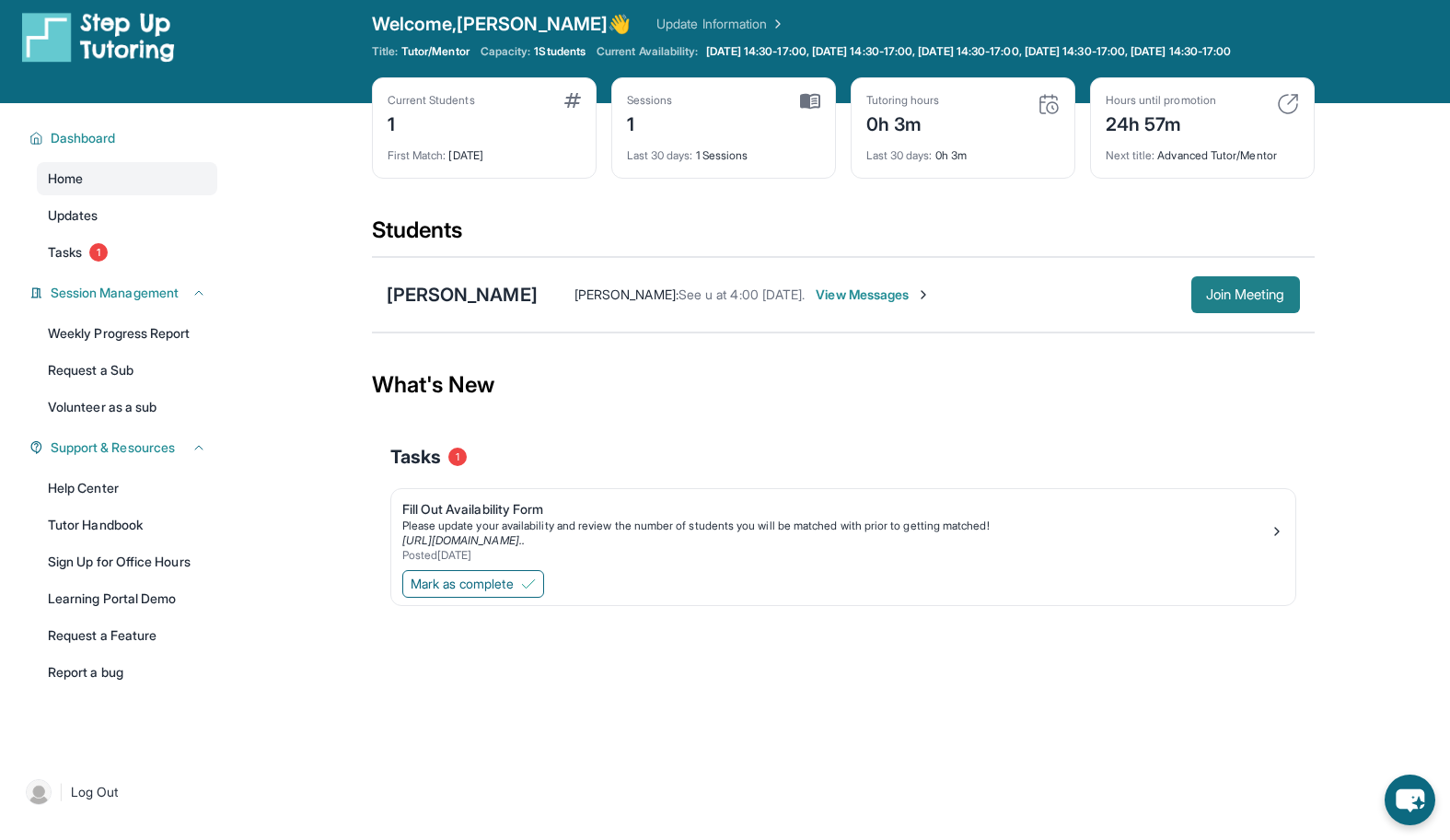
click at [1246, 300] on span "Join Meeting" at bounding box center [1245, 294] width 79 height 11
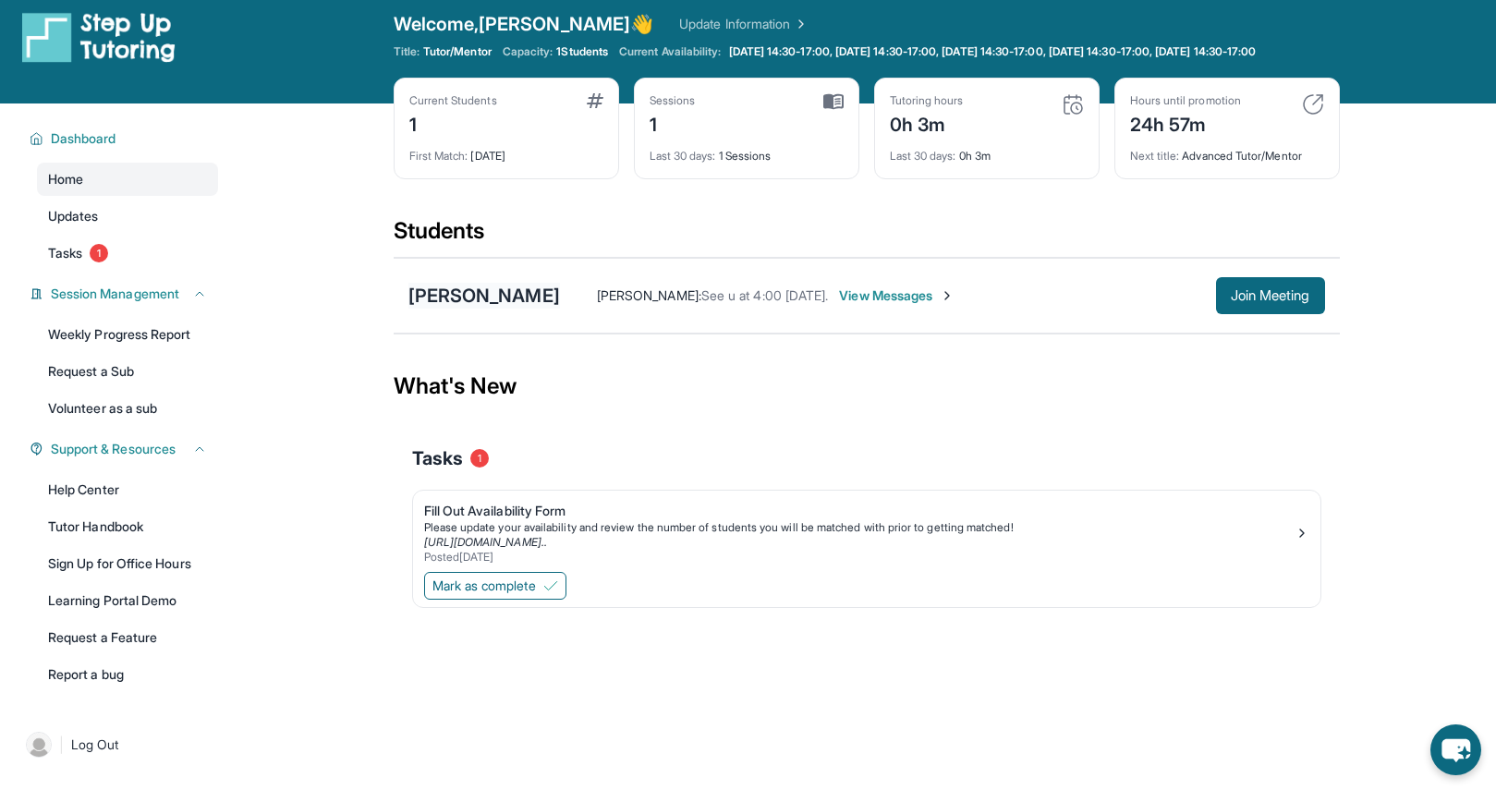
click at [494, 309] on div "[PERSON_NAME]" at bounding box center [484, 296] width 152 height 26
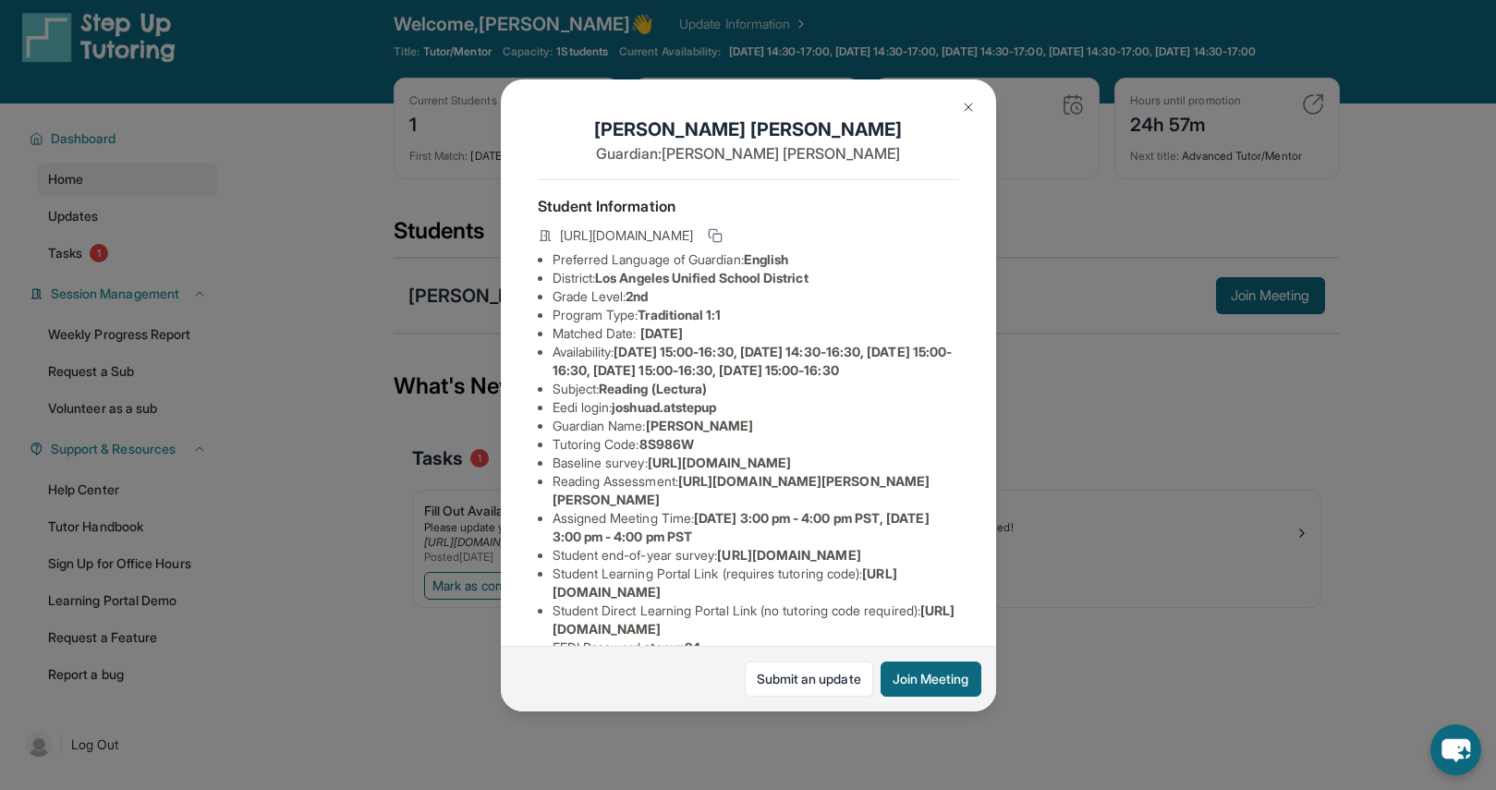
drag, startPoint x: 560, startPoint y: 236, endPoint x: 674, endPoint y: 254, distance: 115.1
click at [674, 245] on span "https://student-portal.stepuptutoring.org/student/8S986W" at bounding box center [626, 235] width 133 height 18
click at [970, 106] on img at bounding box center [968, 107] width 15 height 15
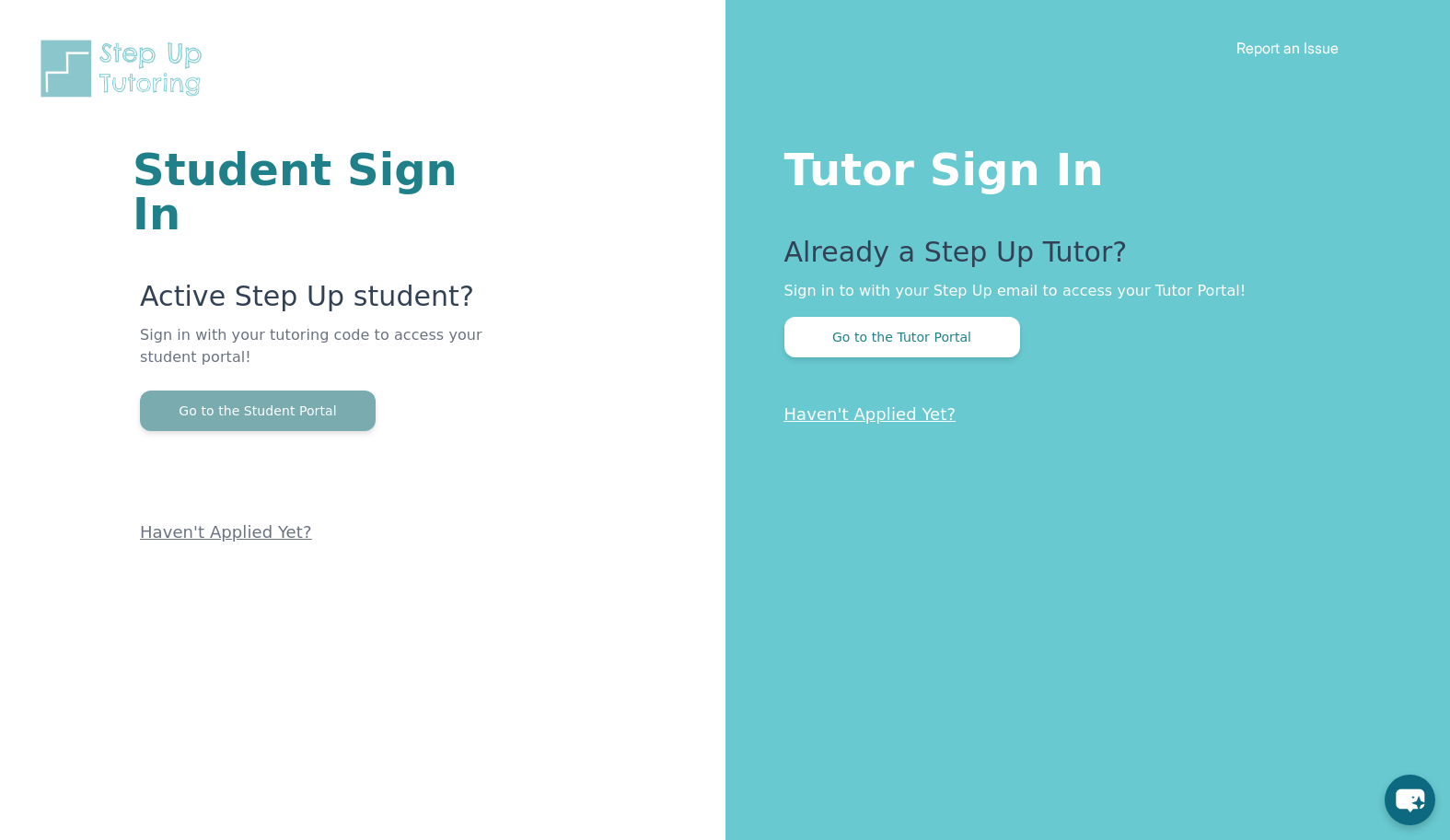
click at [323, 391] on button "Go to the Student Portal" at bounding box center [257, 411] width 236 height 41
